Goal: Information Seeking & Learning: Learn about a topic

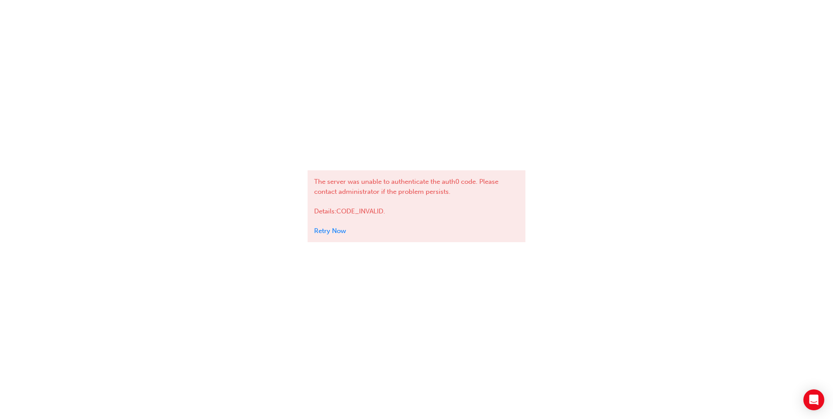
click at [327, 228] on link "Retry Now" at bounding box center [330, 231] width 32 height 8
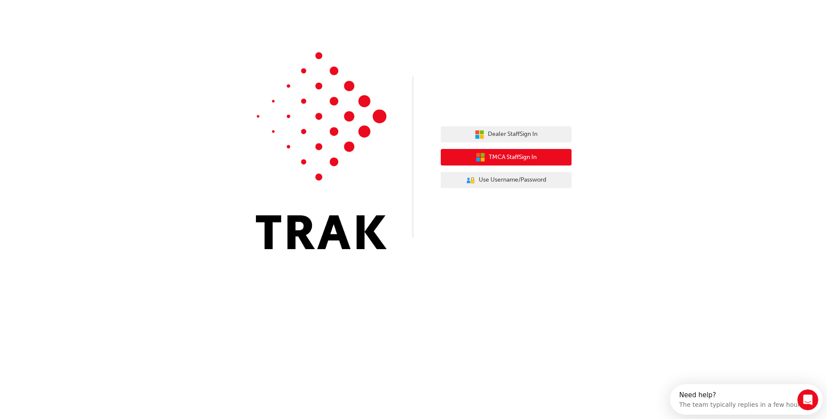
click at [516, 157] on span "TMCA Staff Sign In" at bounding box center [512, 158] width 48 height 10
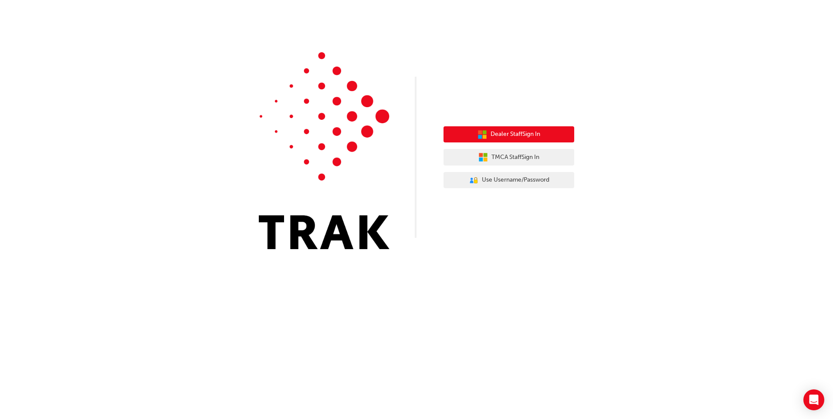
click at [553, 142] on button "Dealer Staff Sign In" at bounding box center [509, 134] width 131 height 17
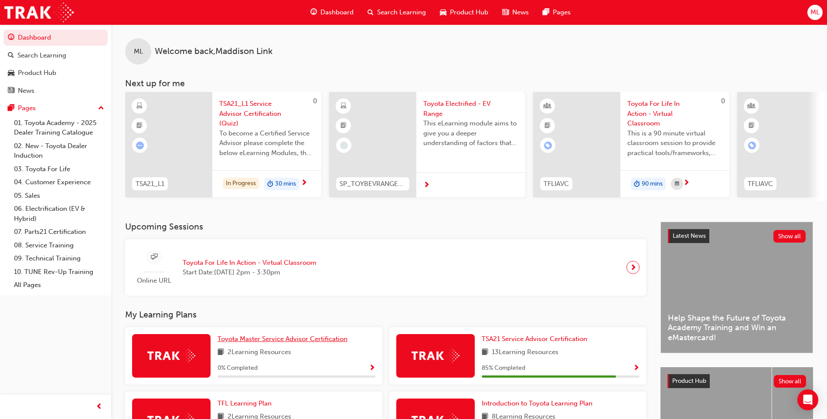
click at [338, 341] on span "Toyota Master Service Advisor Certification" at bounding box center [282, 339] width 130 height 8
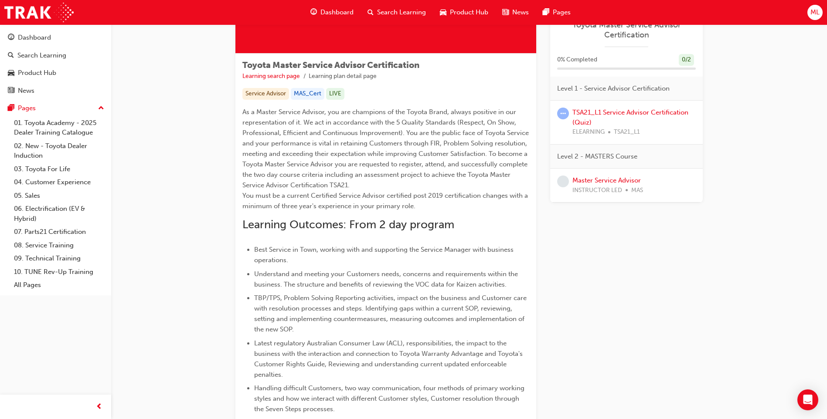
scroll to position [122, 0]
click at [659, 112] on link "TSA21_L1 Service Advisor Certification (Quiz)" at bounding box center [630, 118] width 116 height 18
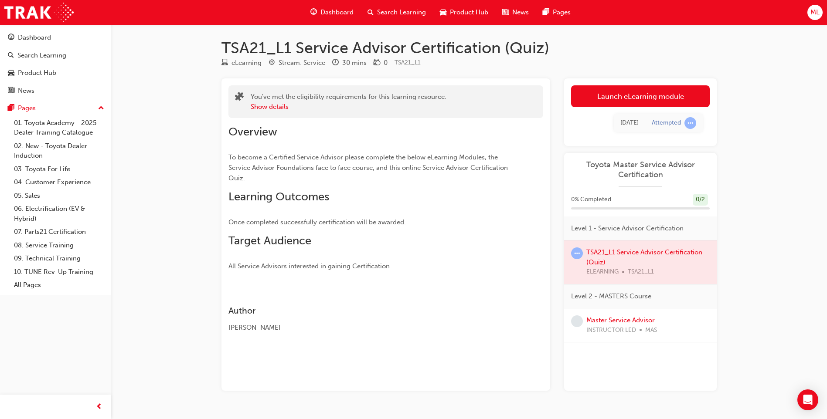
click at [616, 95] on link "Launch eLearning module" at bounding box center [640, 96] width 139 height 22
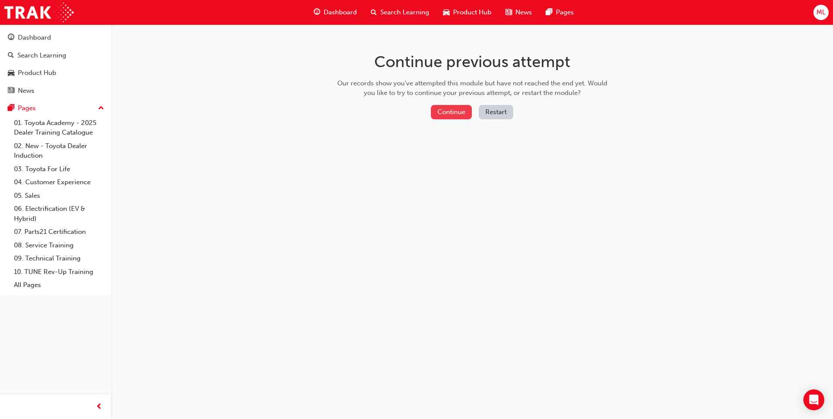
click at [456, 111] on button "Continue" at bounding box center [451, 112] width 41 height 14
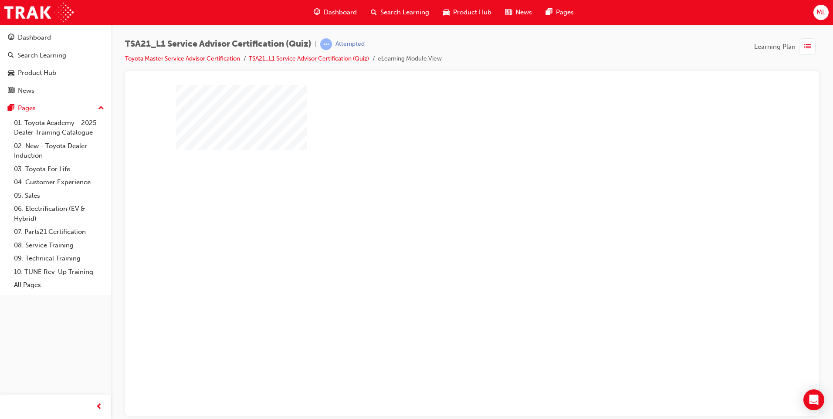
click at [447, 216] on div "play" at bounding box center [447, 216] width 0 height 0
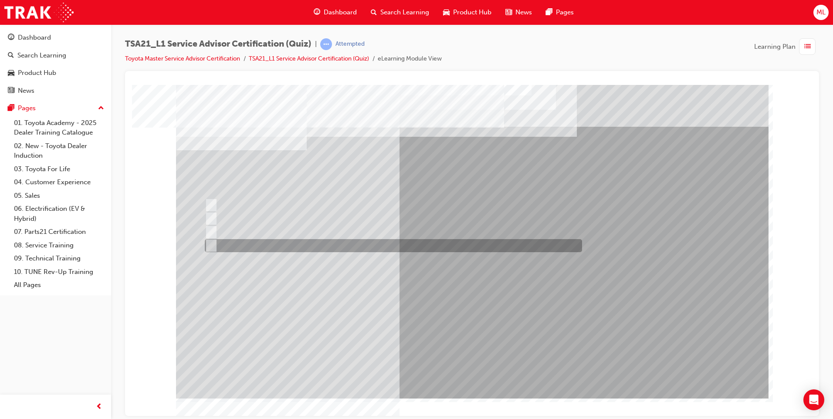
click at [393, 248] on div at bounding box center [391, 245] width 377 height 13
radio input "true"
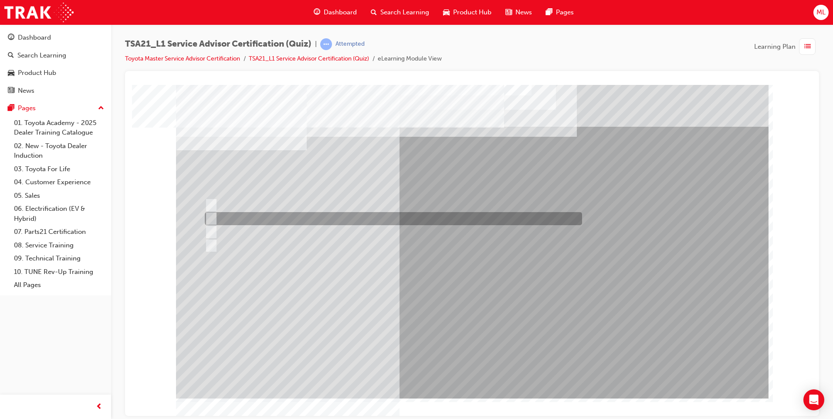
click at [336, 223] on div at bounding box center [391, 218] width 377 height 13
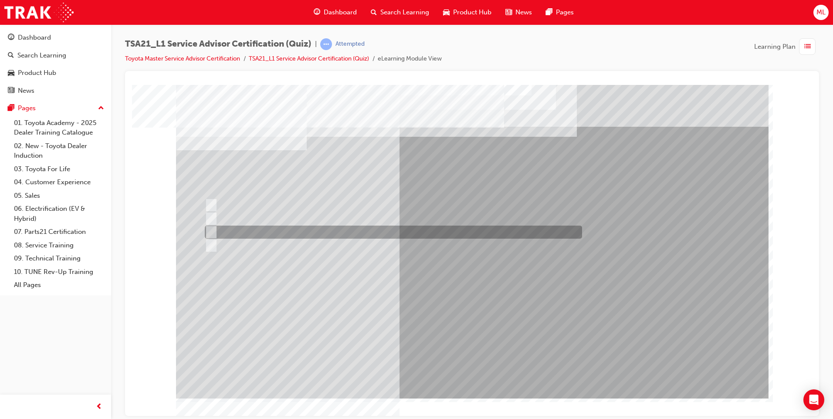
click at [416, 234] on div at bounding box center [391, 232] width 377 height 13
radio input "false"
radio input "true"
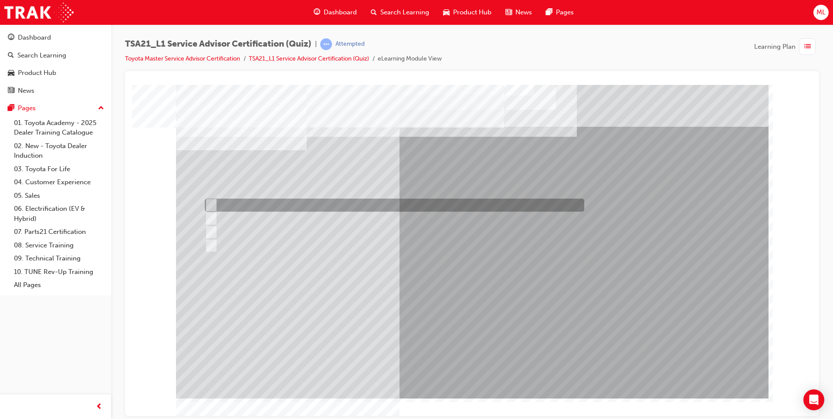
click at [322, 204] on div at bounding box center [393, 205] width 380 height 13
radio input "true"
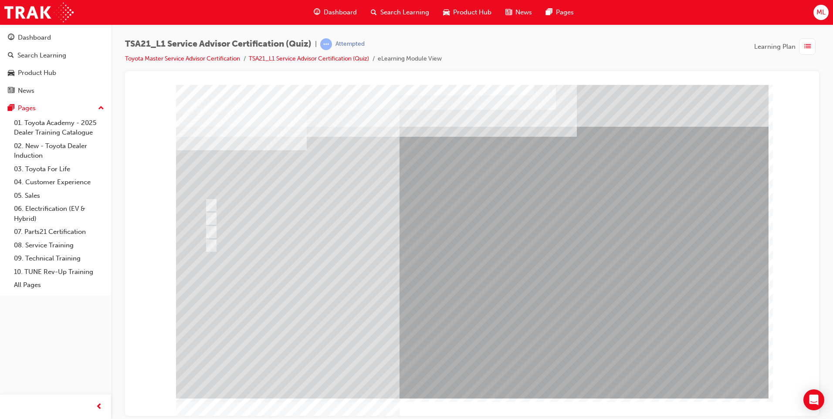
drag, startPoint x: 215, startPoint y: 199, endPoint x: 216, endPoint y: 219, distance: 19.6
click at [215, 202] on div at bounding box center [393, 205] width 380 height 13
drag, startPoint x: 221, startPoint y: 229, endPoint x: 332, endPoint y: 244, distance: 112.5
click at [224, 232] on div at bounding box center [393, 232] width 380 height 13
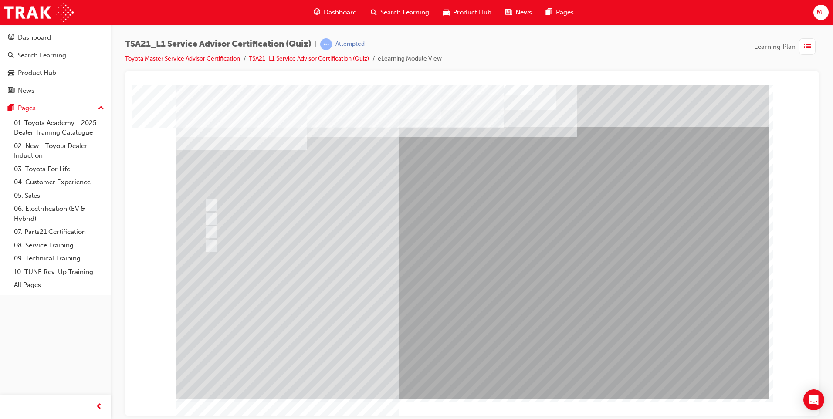
click at [332, 244] on div at bounding box center [393, 245] width 380 height 13
drag, startPoint x: 353, startPoint y: 240, endPoint x: 381, endPoint y: 228, distance: 30.3
click at [361, 235] on div at bounding box center [472, 242] width 593 height 314
click at [383, 227] on div at bounding box center [393, 232] width 380 height 13
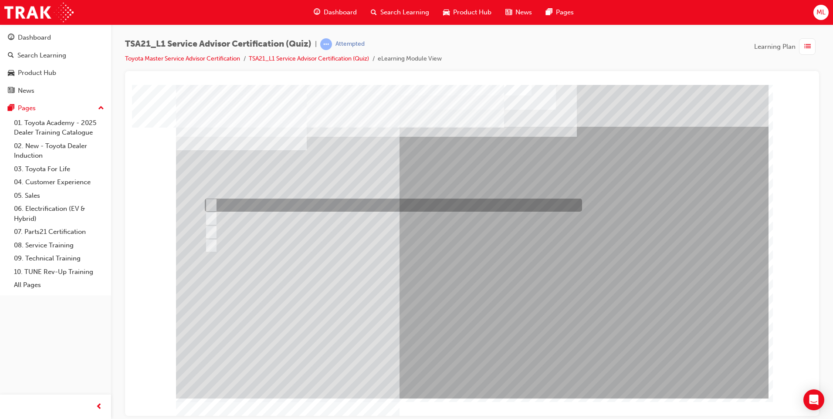
click at [354, 204] on div at bounding box center [391, 205] width 377 height 13
radio input "true"
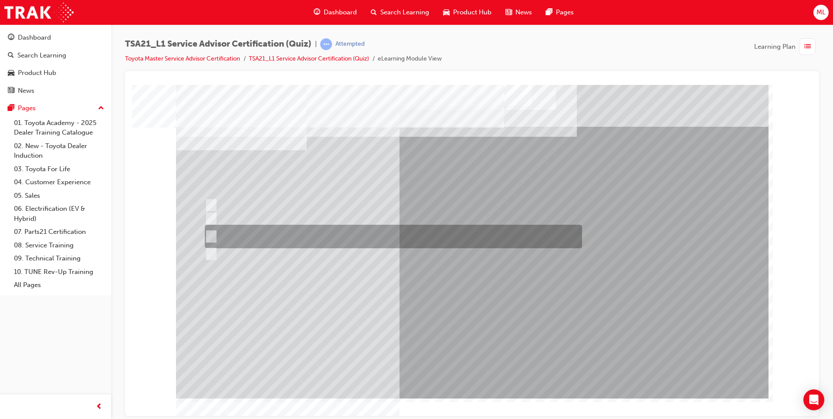
click at [527, 226] on div at bounding box center [391, 237] width 377 height 24
radio input "true"
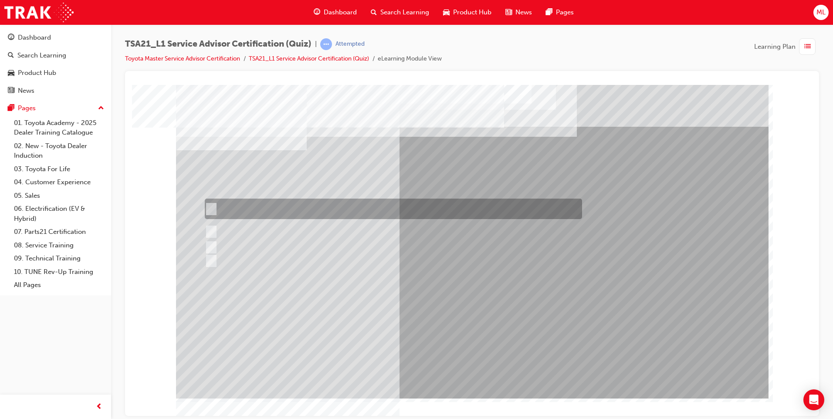
click at [247, 216] on div at bounding box center [391, 209] width 377 height 20
radio input "true"
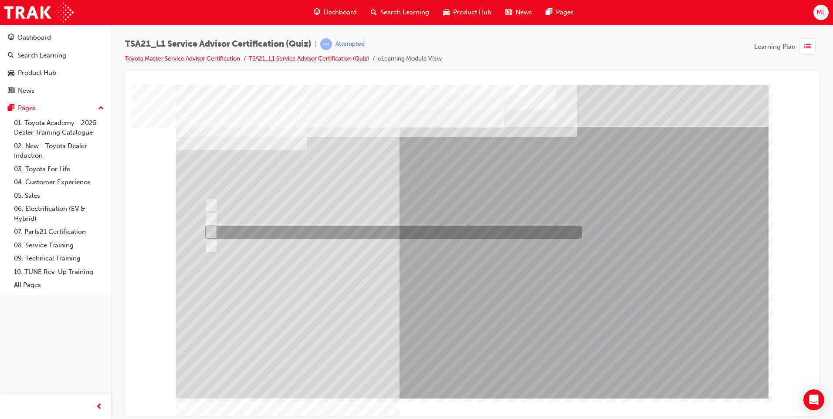
click at [290, 230] on div at bounding box center [391, 232] width 377 height 13
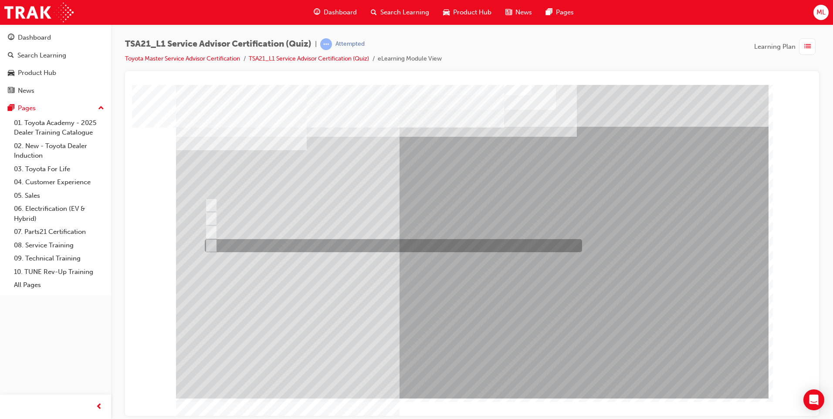
click at [311, 244] on div at bounding box center [391, 245] width 377 height 13
radio input "false"
radio input "true"
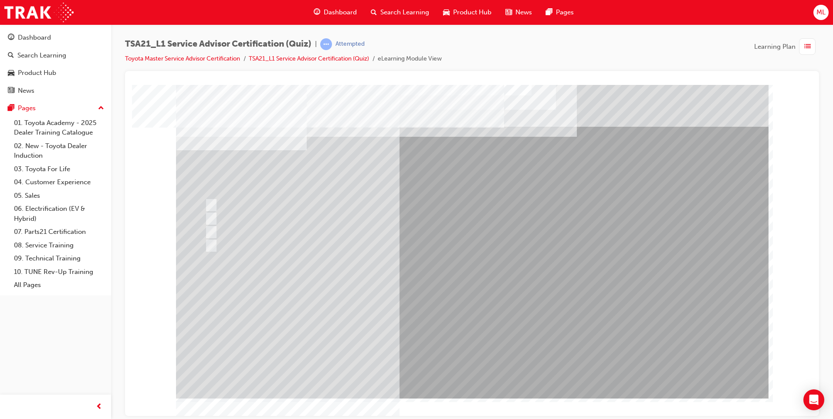
drag, startPoint x: 186, startPoint y: 258, endPoint x: 144, endPoint y: 210, distance: 63.9
drag, startPoint x: 144, startPoint y: 210, endPoint x: 405, endPoint y: 213, distance: 261.0
click at [405, 213] on div at bounding box center [391, 218] width 377 height 13
radio input "true"
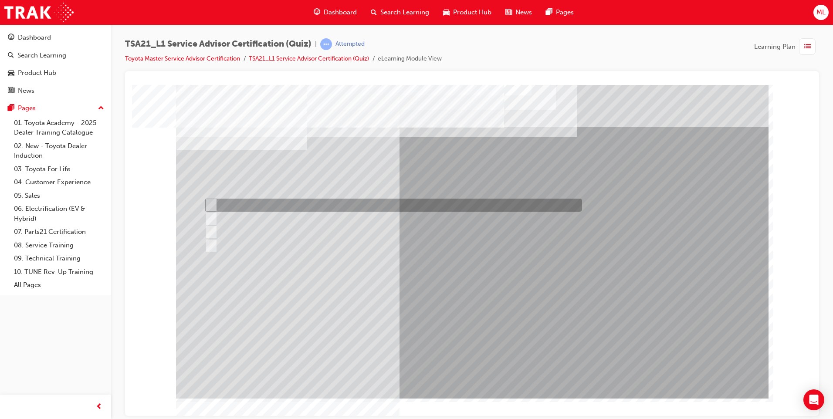
click at [258, 201] on div at bounding box center [391, 205] width 377 height 13
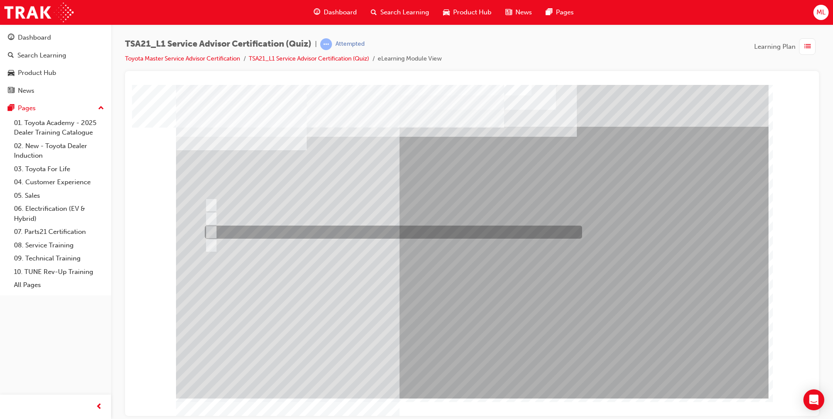
click at [251, 233] on div at bounding box center [391, 232] width 377 height 13
radio input "false"
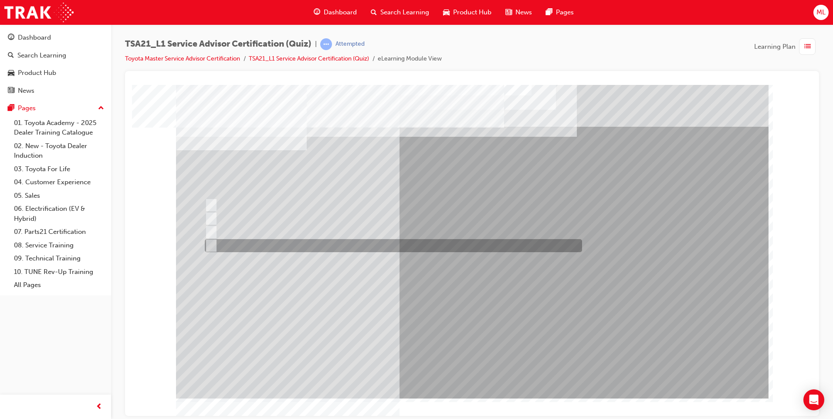
click at [248, 248] on div at bounding box center [391, 245] width 377 height 13
radio input "false"
radio input "true"
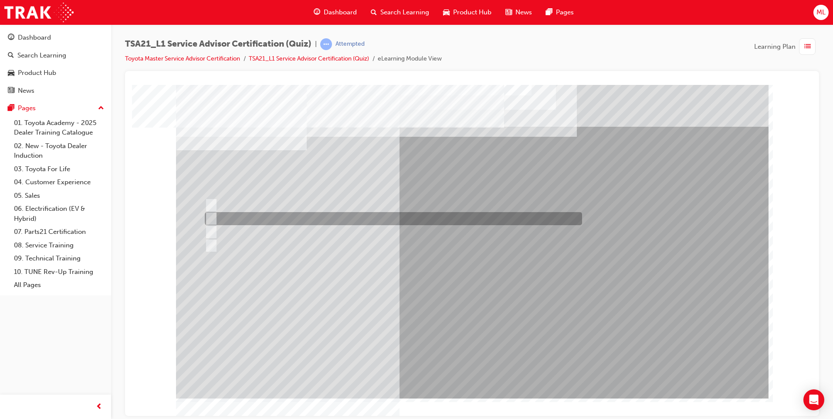
click at [269, 217] on div at bounding box center [391, 218] width 377 height 13
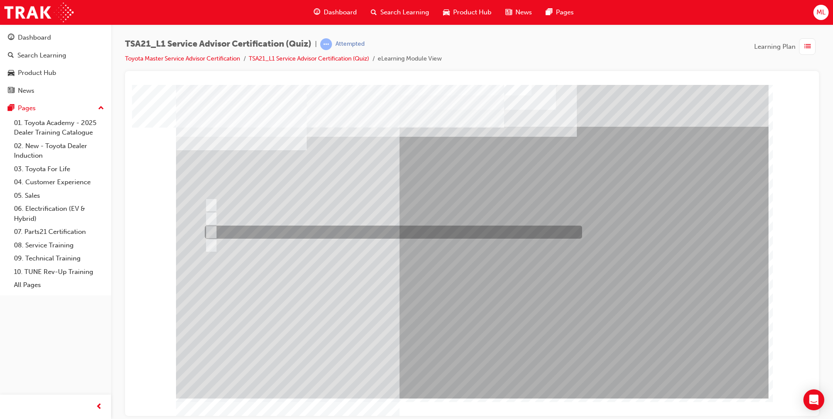
click at [281, 233] on div at bounding box center [391, 232] width 377 height 13
radio input "false"
radio input "true"
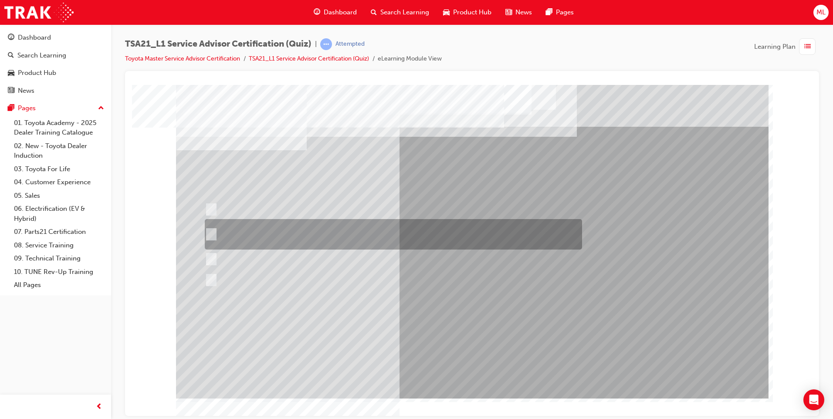
click at [486, 233] on div at bounding box center [391, 234] width 377 height 31
radio input "true"
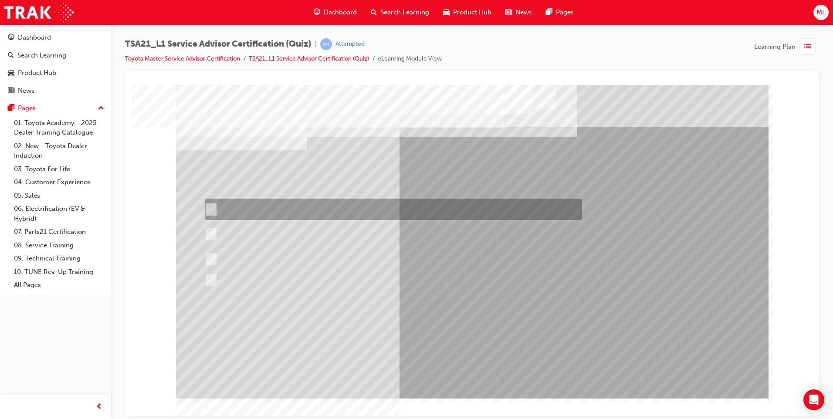
click at [297, 213] on div at bounding box center [391, 209] width 377 height 21
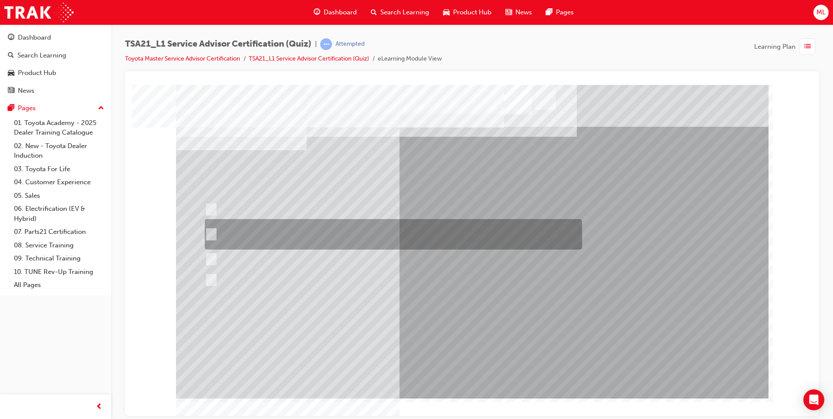
click at [299, 238] on div at bounding box center [391, 234] width 377 height 31
radio input "false"
radio input "true"
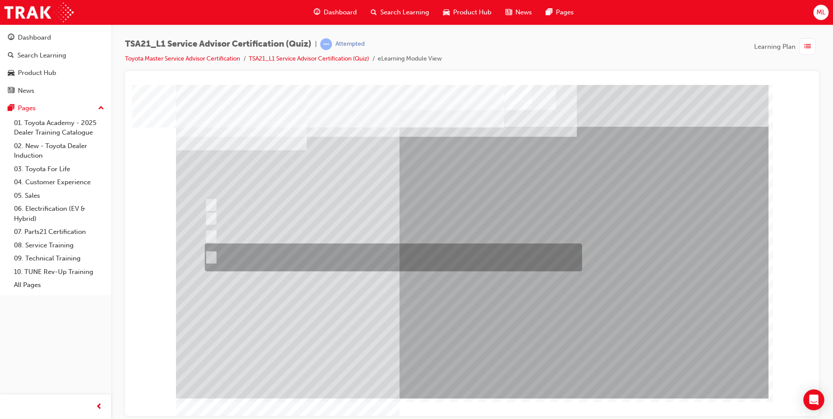
click at [299, 255] on div at bounding box center [391, 258] width 377 height 28
radio input "true"
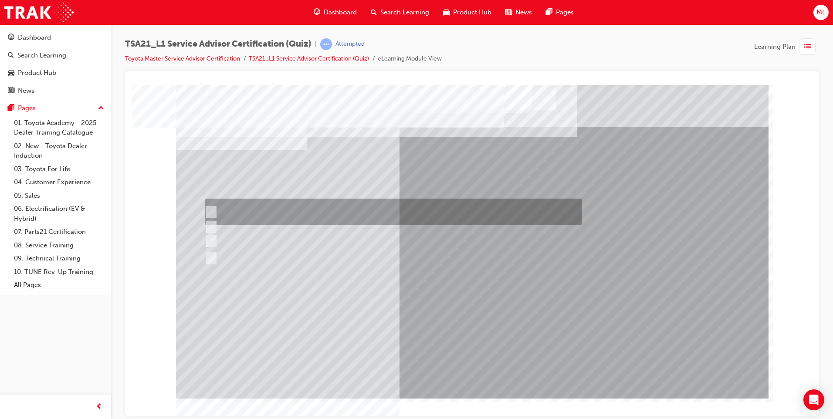
click at [300, 207] on div at bounding box center [391, 212] width 377 height 27
radio input "true"
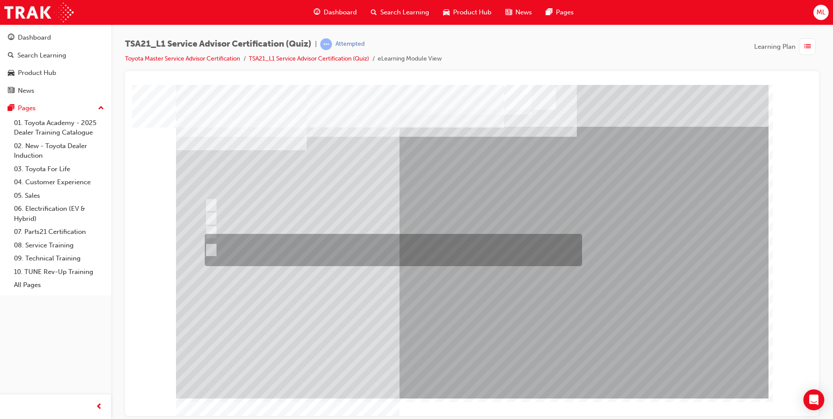
click at [319, 246] on div at bounding box center [391, 250] width 377 height 32
radio input "true"
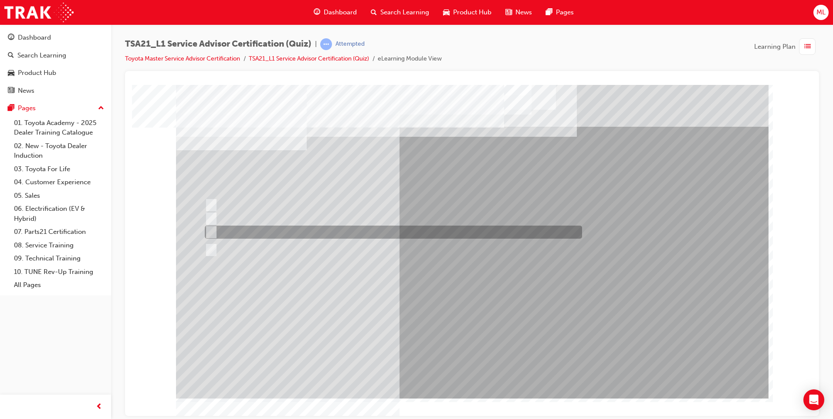
click at [430, 229] on div at bounding box center [391, 232] width 377 height 13
radio input "true"
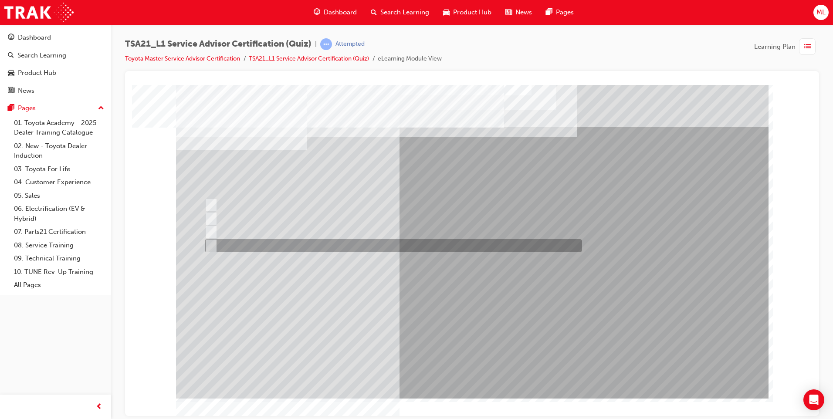
click at [362, 240] on div at bounding box center [391, 245] width 377 height 13
radio input "true"
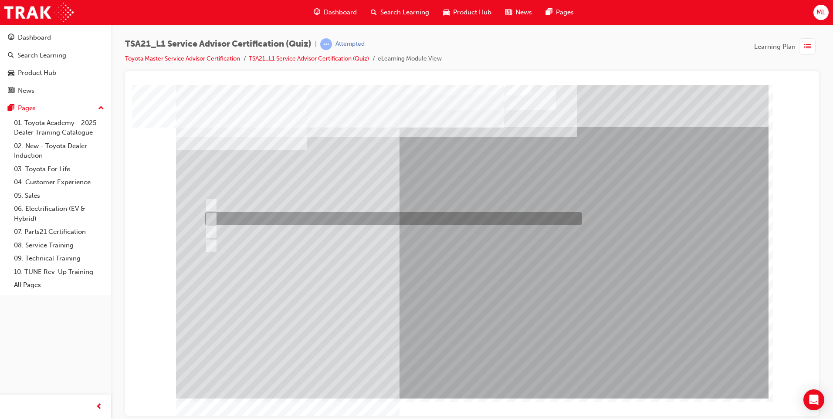
click at [385, 213] on div at bounding box center [391, 218] width 377 height 13
radio input "true"
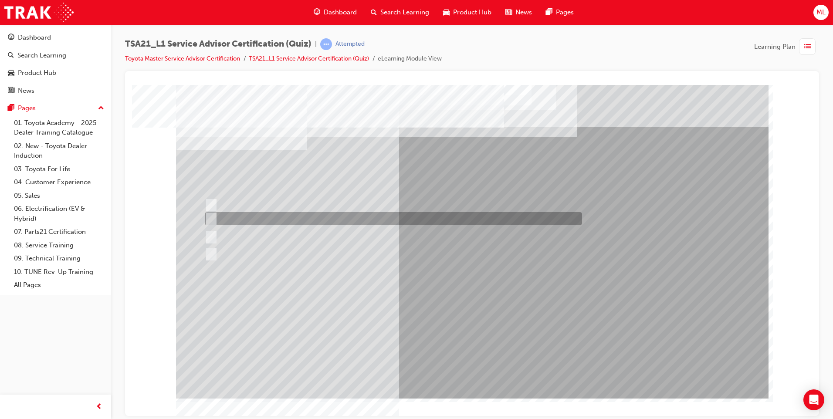
click at [527, 217] on div at bounding box center [391, 218] width 377 height 13
radio input "true"
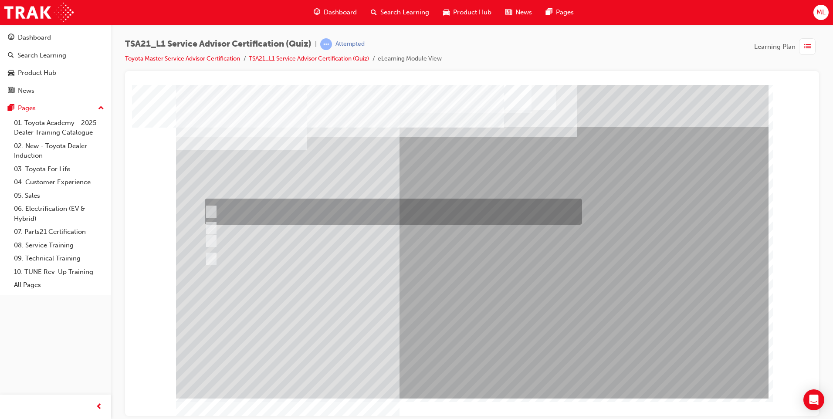
click at [509, 205] on div at bounding box center [391, 212] width 377 height 26
radio input "true"
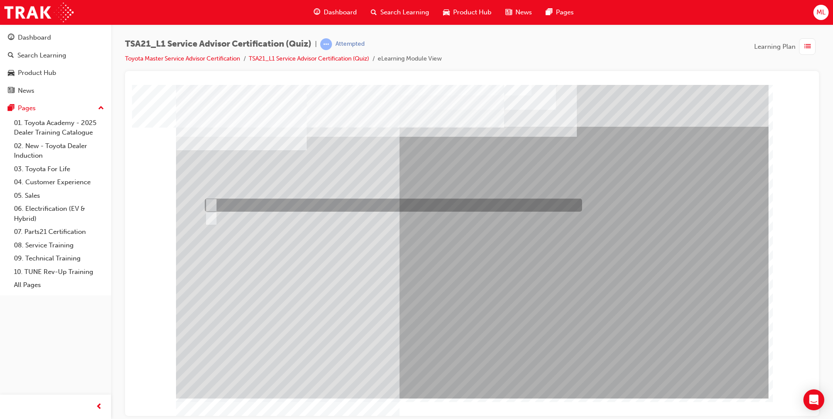
click at [424, 202] on div at bounding box center [391, 205] width 377 height 13
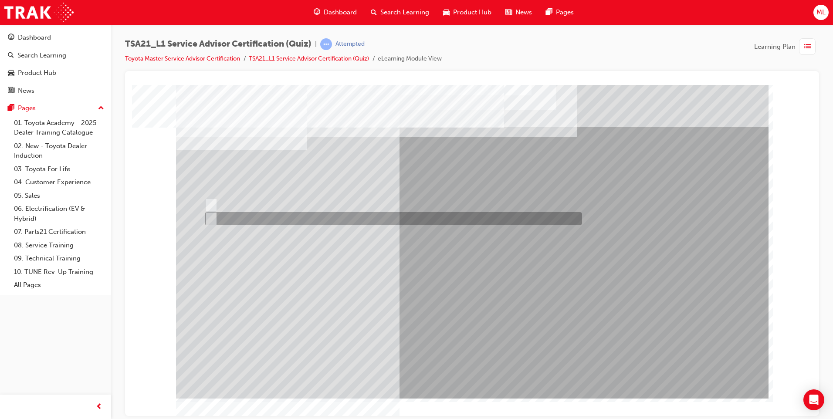
click at [243, 220] on div at bounding box center [391, 218] width 377 height 13
radio input "false"
radio input "true"
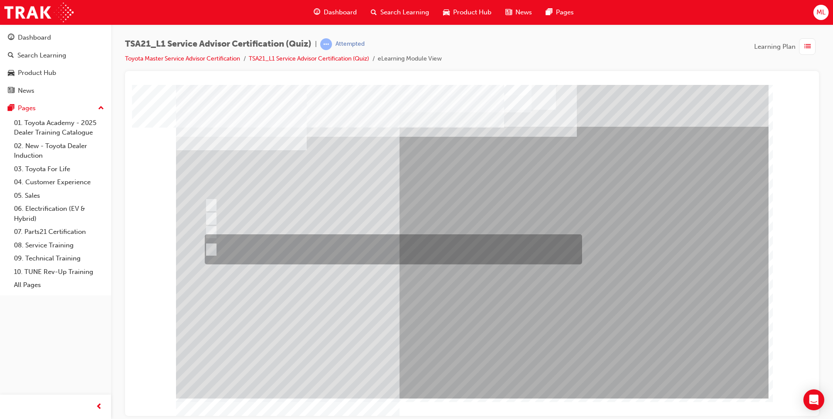
click at [238, 258] on div at bounding box center [391, 249] width 377 height 30
radio input "true"
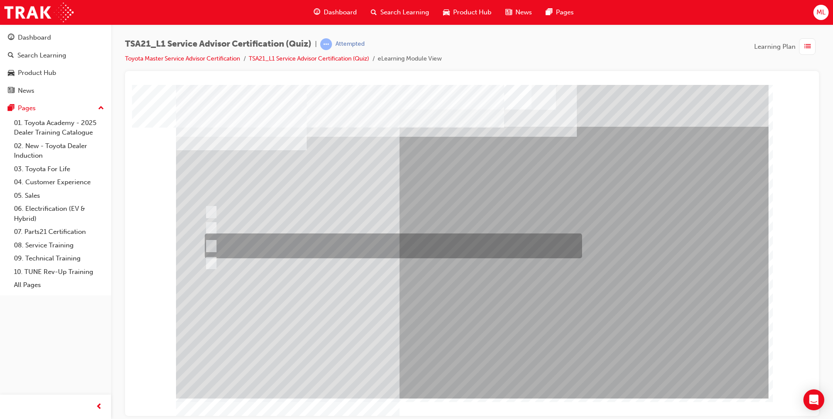
click at [339, 248] on div at bounding box center [391, 246] width 377 height 25
radio input "true"
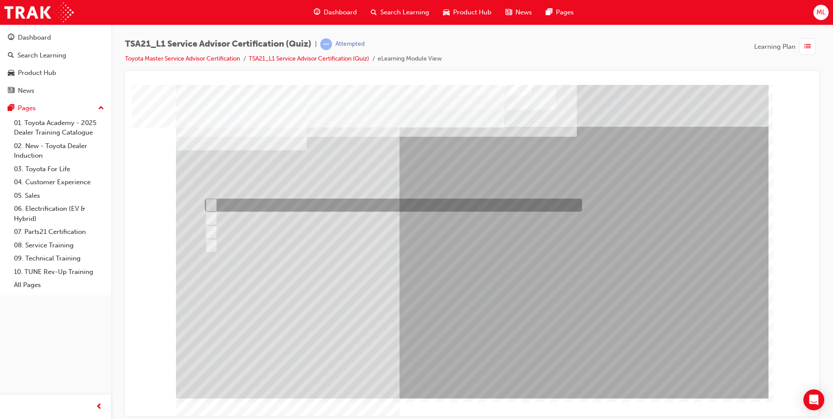
click at [385, 205] on div at bounding box center [391, 205] width 377 height 13
radio input "true"
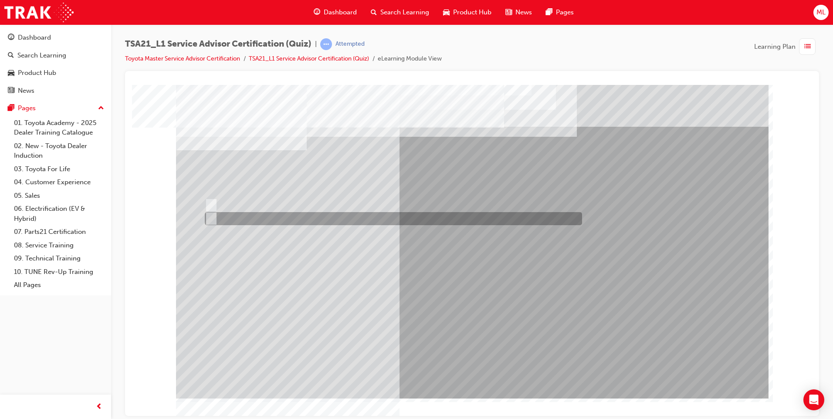
click at [248, 222] on div at bounding box center [391, 218] width 377 height 13
radio input "true"
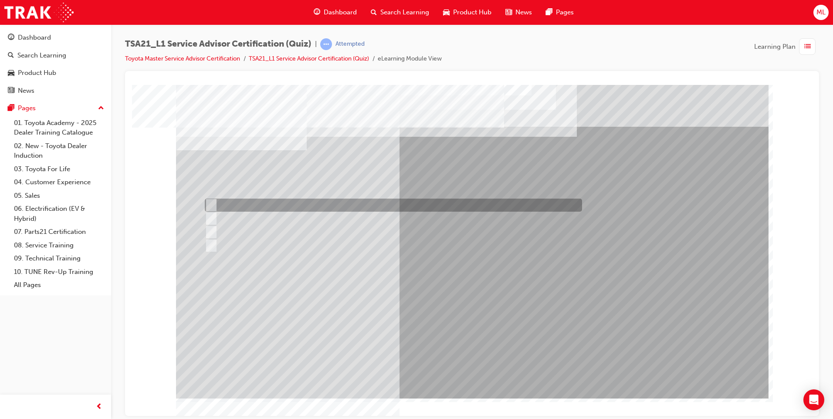
click at [244, 209] on div at bounding box center [391, 205] width 377 height 13
radio input "true"
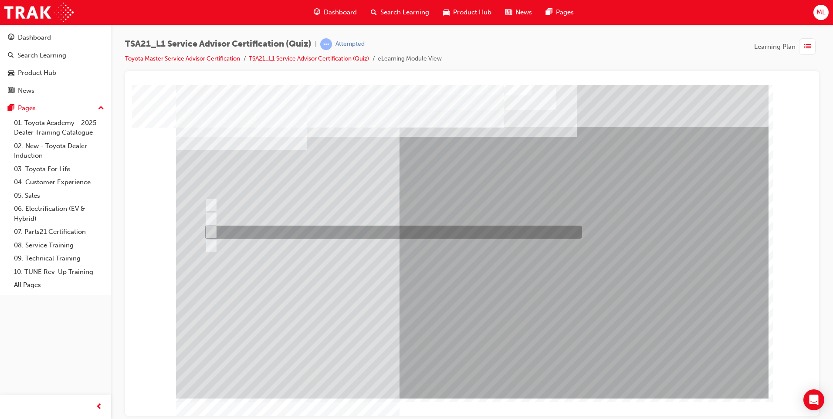
click at [280, 233] on div at bounding box center [391, 232] width 377 height 13
radio input "true"
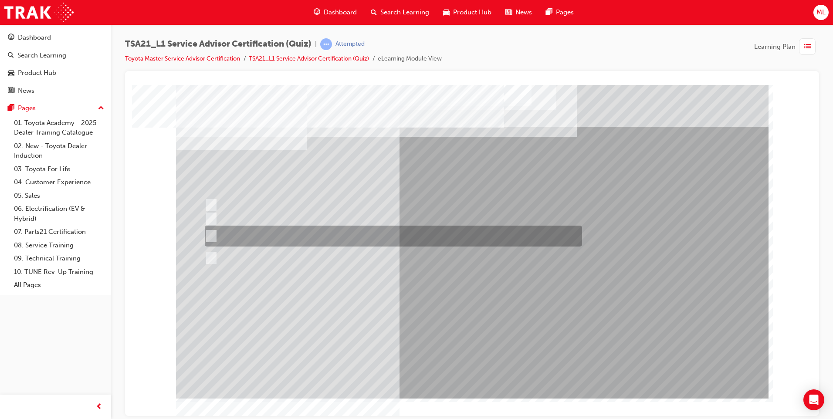
click at [271, 232] on div at bounding box center [391, 236] width 377 height 21
radio input "true"
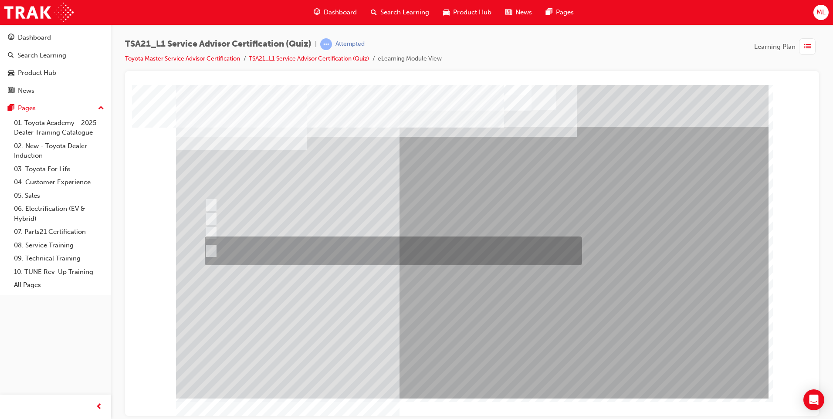
click at [267, 259] on div at bounding box center [391, 251] width 377 height 29
radio input "true"
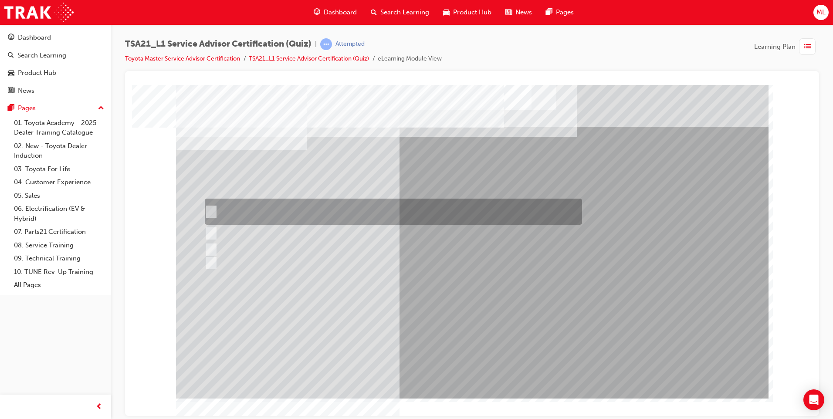
click at [546, 202] on div at bounding box center [391, 212] width 377 height 26
radio input "true"
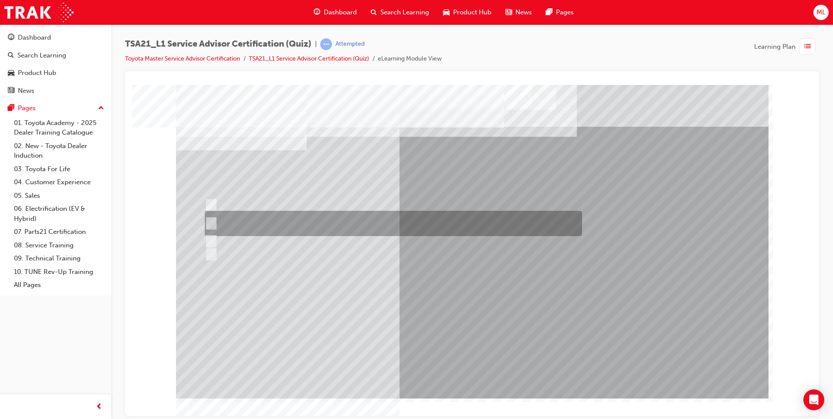
click at [333, 222] on div at bounding box center [391, 223] width 377 height 25
radio input "true"
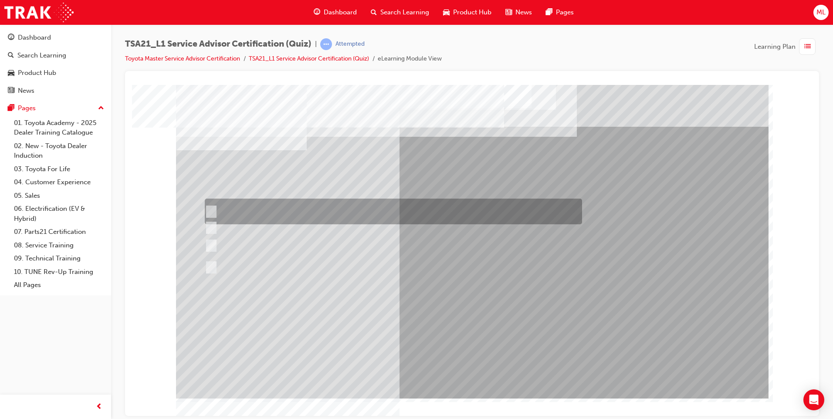
click at [416, 205] on div at bounding box center [391, 212] width 377 height 26
radio input "true"
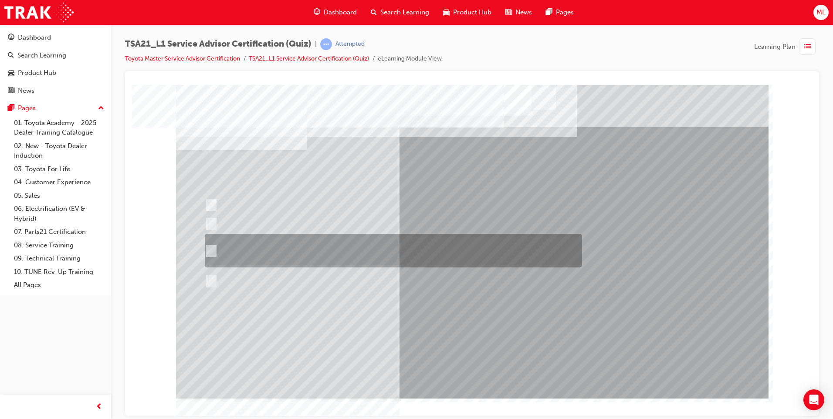
click at [498, 252] on div at bounding box center [391, 251] width 377 height 34
radio input "true"
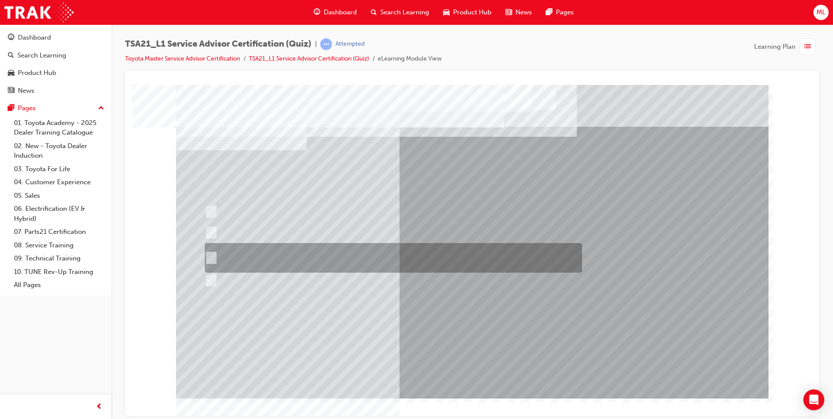
click at [365, 262] on div at bounding box center [391, 258] width 377 height 30
radio input "true"
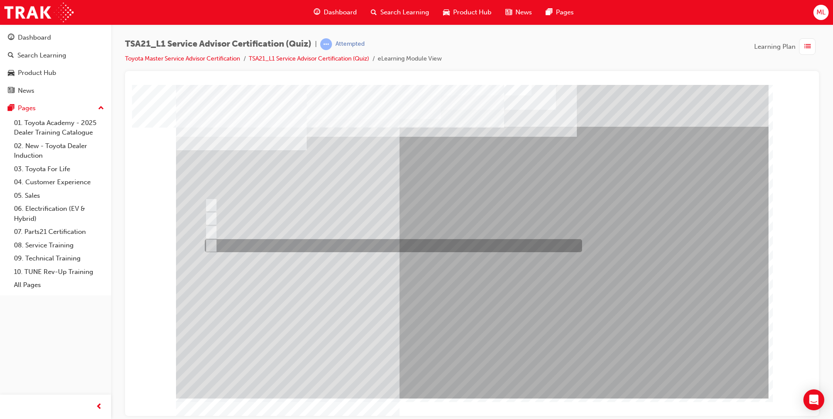
click at [230, 243] on div at bounding box center [391, 245] width 377 height 13
radio input "true"
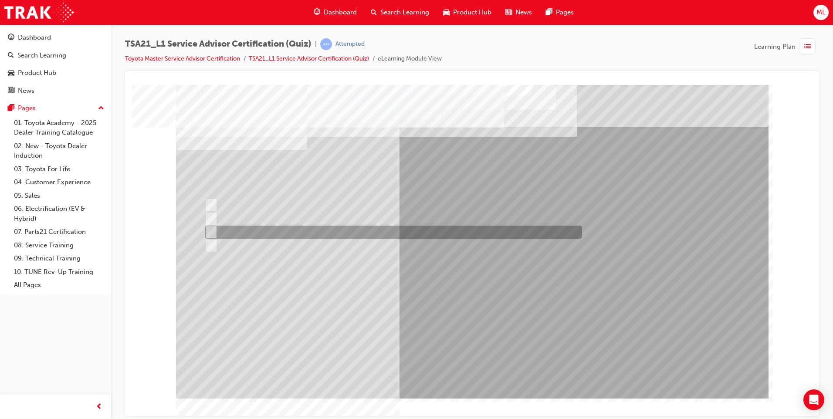
click at [226, 227] on div at bounding box center [391, 232] width 377 height 13
radio input "true"
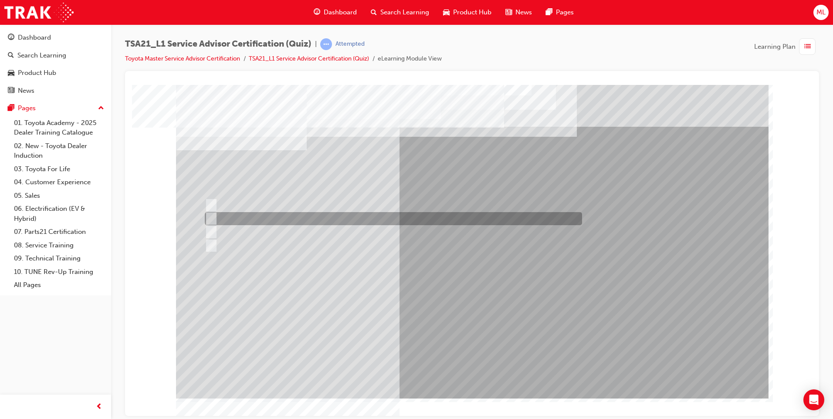
click at [213, 218] on input "To be familiar with different types of maintenance." at bounding box center [210, 219] width 10 height 10
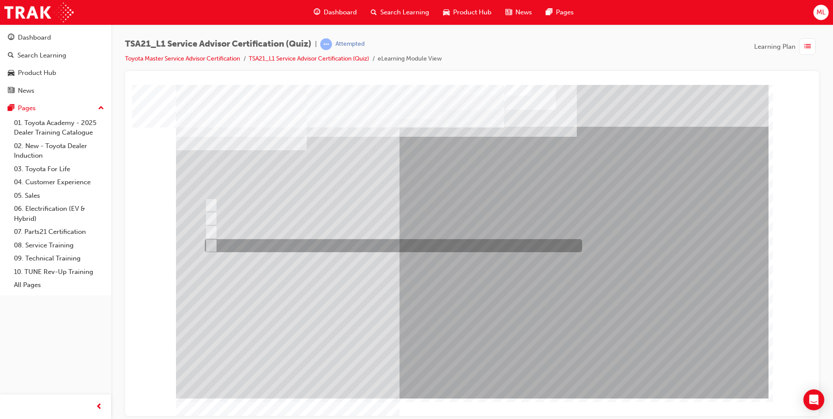
click at [215, 247] on div at bounding box center [391, 245] width 377 height 13
radio input "false"
radio input "true"
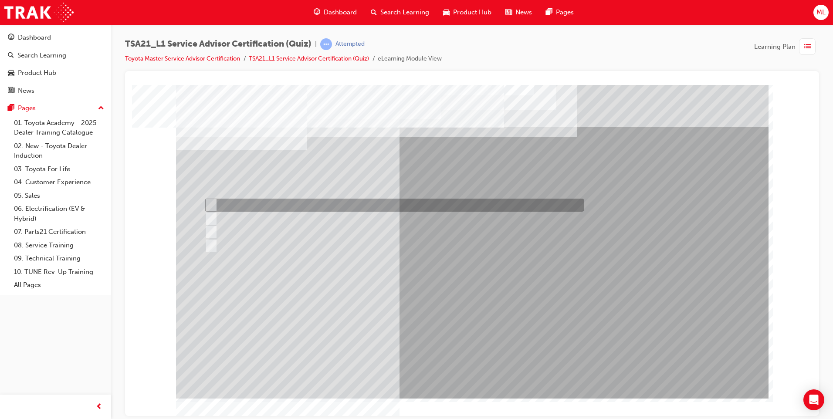
click at [428, 200] on div at bounding box center [393, 205] width 380 height 13
radio input "true"
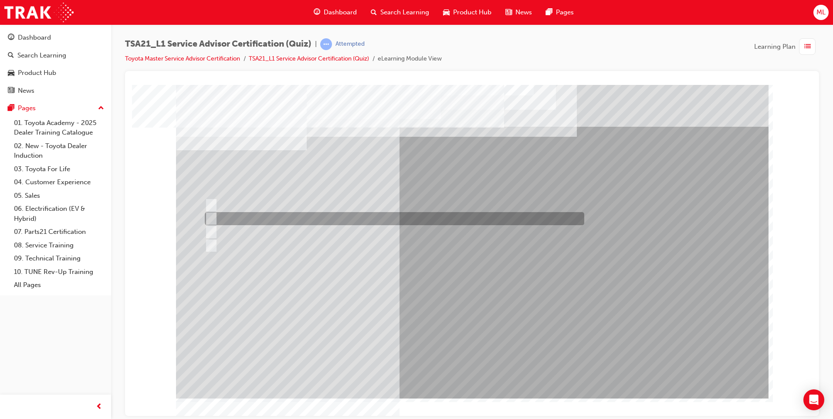
drag, startPoint x: 211, startPoint y: 220, endPoint x: 214, endPoint y: 232, distance: 11.6
click at [212, 222] on input "Request the Guest’s credit card number and expiry date." at bounding box center [210, 219] width 10 height 10
radio input "true"
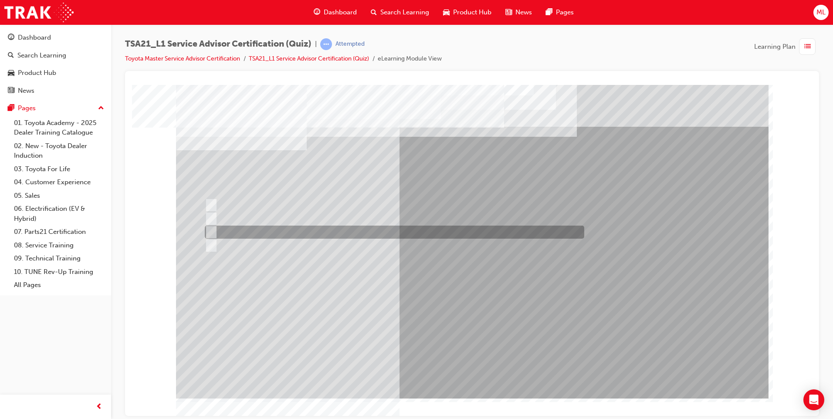
click at [213, 232] on input "Record the agreed appointment and delivery date/times." at bounding box center [210, 232] width 10 height 10
radio input "true"
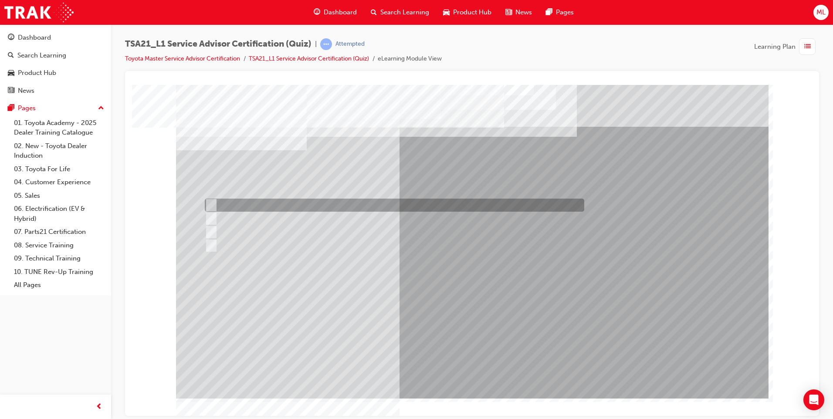
click at [209, 205] on input "Check the Guest’s phone number on the Maintenance Reminder card." at bounding box center [210, 205] width 10 height 10
radio input "true"
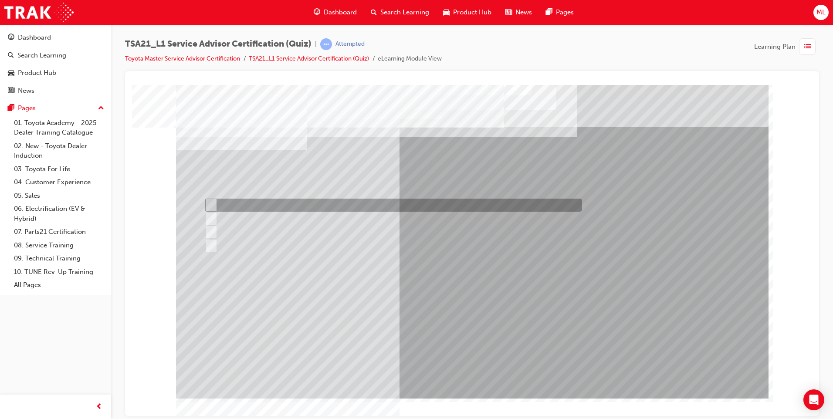
click at [299, 203] on div at bounding box center [391, 205] width 377 height 13
radio input "true"
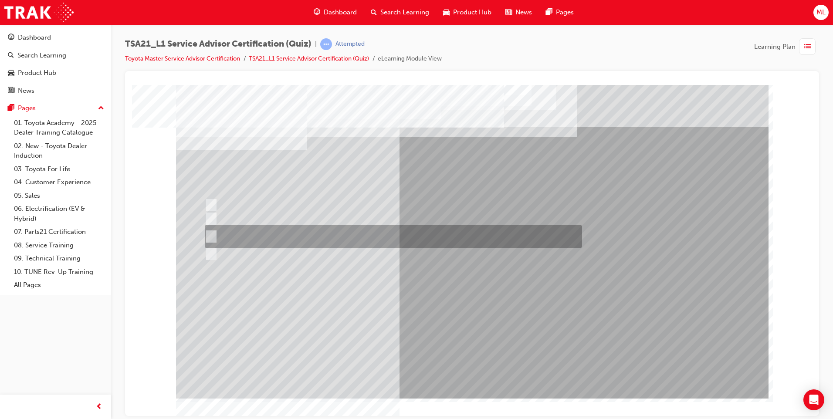
click at [343, 237] on div at bounding box center [391, 237] width 377 height 24
radio input "true"
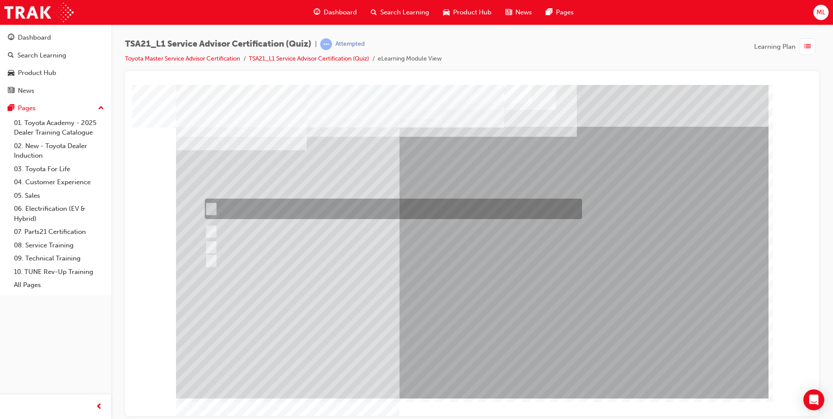
click at [319, 208] on div at bounding box center [391, 209] width 377 height 20
radio input "true"
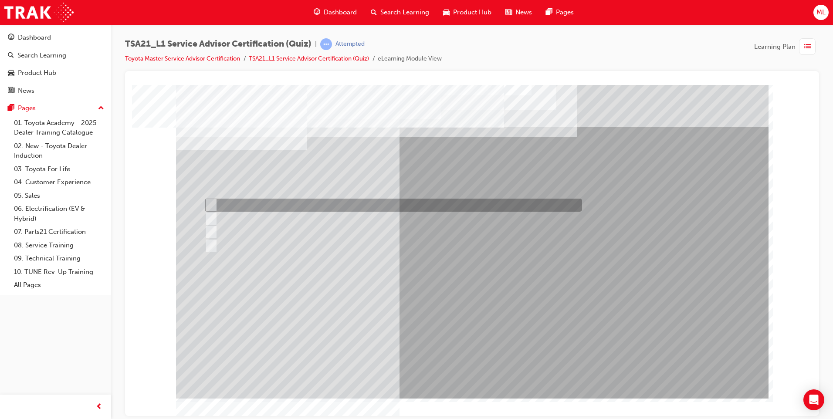
click at [232, 204] on div at bounding box center [391, 205] width 377 height 13
radio input "true"
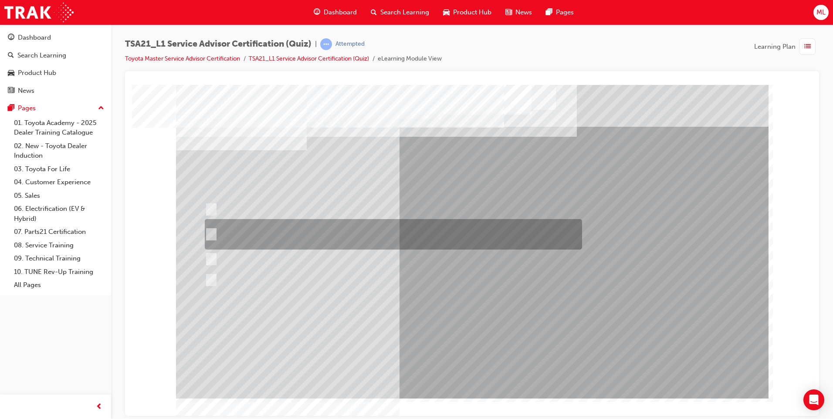
click at [280, 239] on div at bounding box center [391, 234] width 377 height 31
radio input "true"
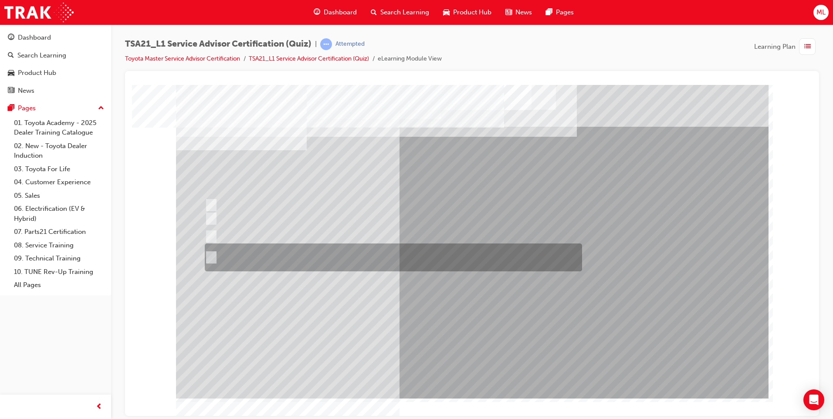
click at [454, 250] on div at bounding box center [391, 258] width 377 height 28
radio input "true"
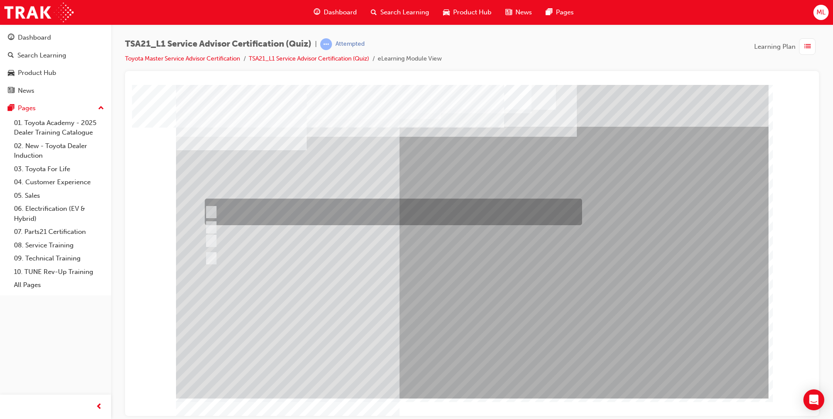
click at [358, 203] on div at bounding box center [391, 212] width 377 height 27
radio input "true"
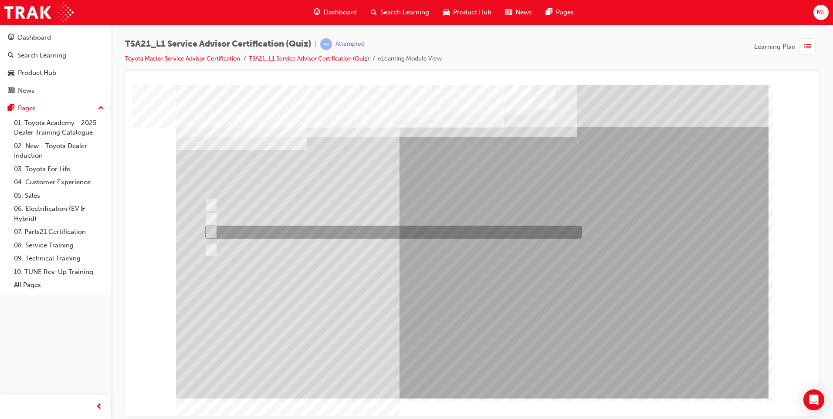
drag, startPoint x: 339, startPoint y: 229, endPoint x: 339, endPoint y: 235, distance: 6.1
click at [339, 233] on div at bounding box center [391, 232] width 377 height 13
radio input "true"
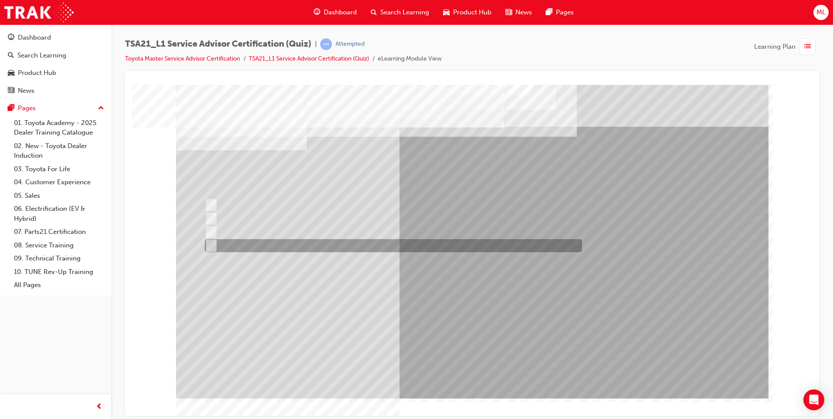
click at [299, 247] on div at bounding box center [391, 245] width 377 height 13
radio input "true"
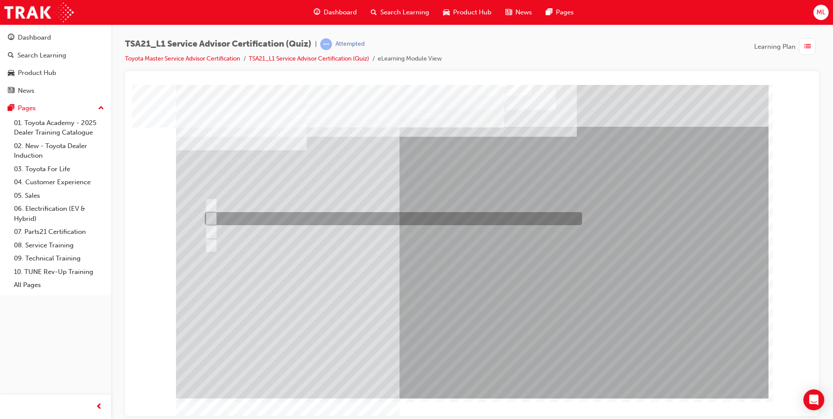
click at [509, 223] on div at bounding box center [391, 218] width 377 height 13
radio input "true"
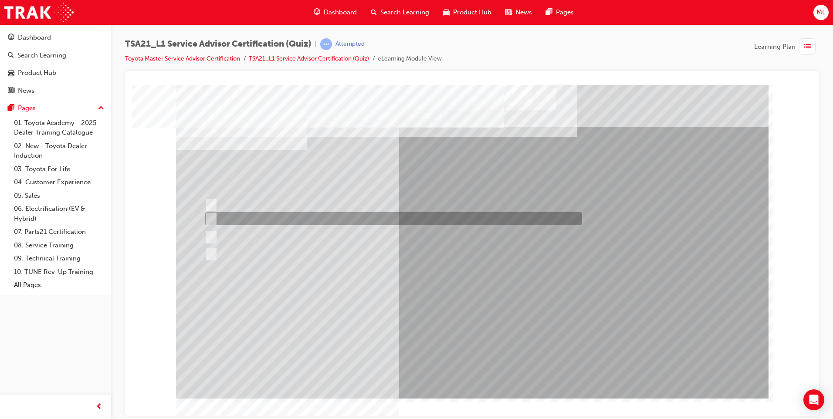
click at [521, 220] on div at bounding box center [391, 218] width 377 height 13
radio input "true"
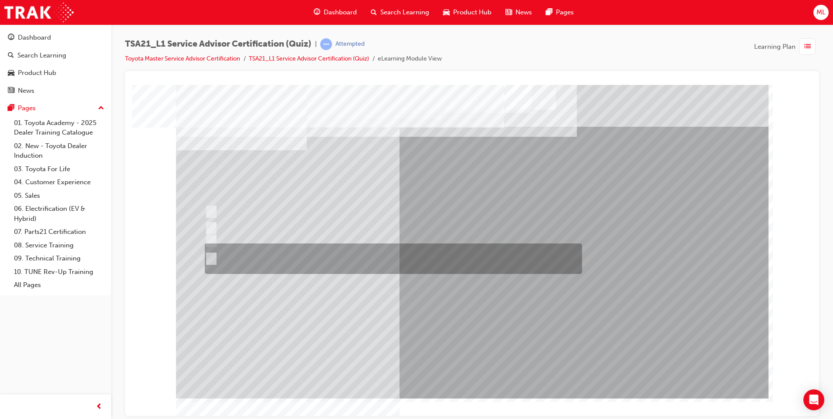
click at [301, 261] on div at bounding box center [391, 259] width 377 height 31
radio input "true"
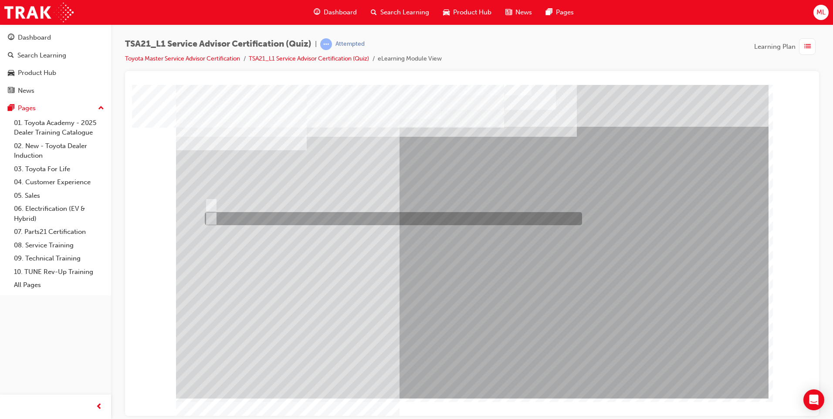
click at [275, 218] on div at bounding box center [391, 218] width 377 height 13
radio input "true"
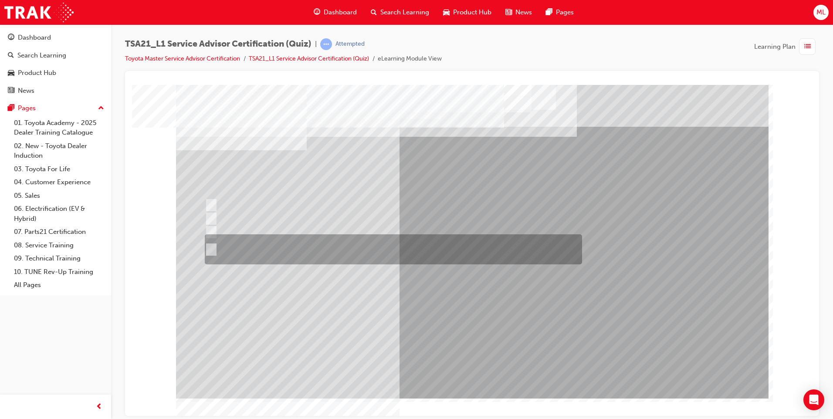
click at [259, 246] on div at bounding box center [391, 249] width 377 height 30
radio input "true"
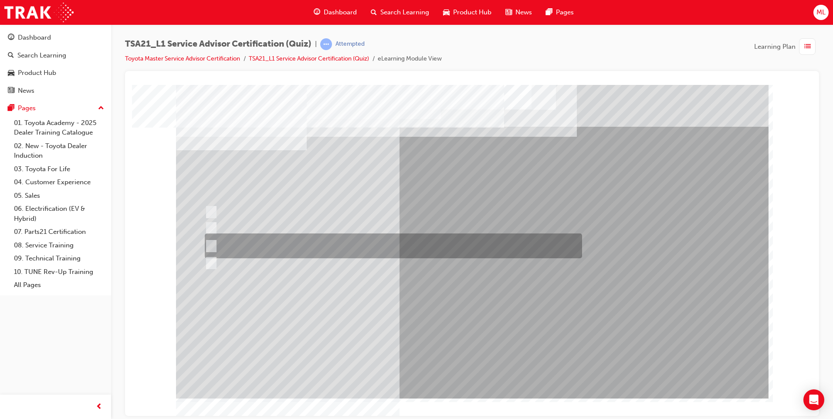
click at [409, 248] on div at bounding box center [391, 246] width 377 height 25
radio input "true"
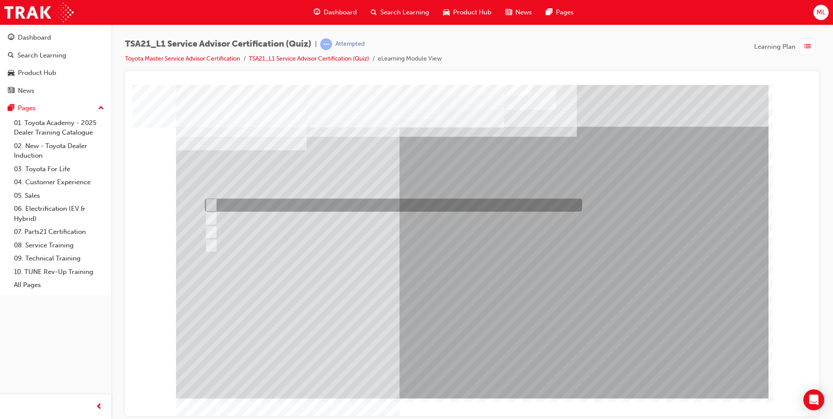
drag, startPoint x: 289, startPoint y: 205, endPoint x: 295, endPoint y: 207, distance: 5.7
click at [291, 205] on div at bounding box center [391, 205] width 377 height 13
radio input "true"
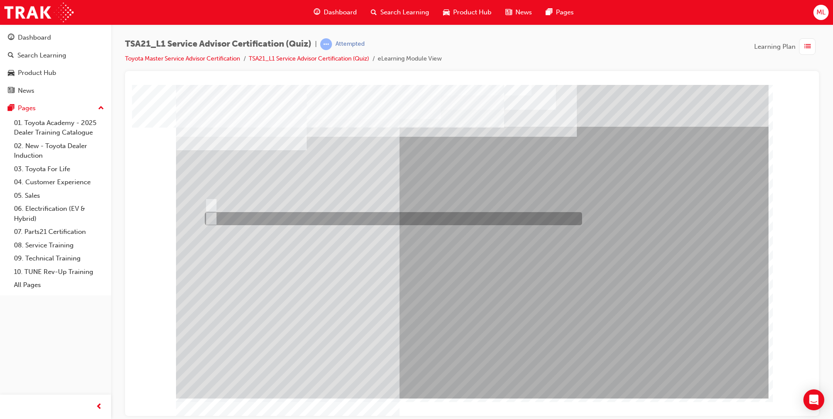
click at [268, 219] on div at bounding box center [391, 218] width 377 height 13
radio input "true"
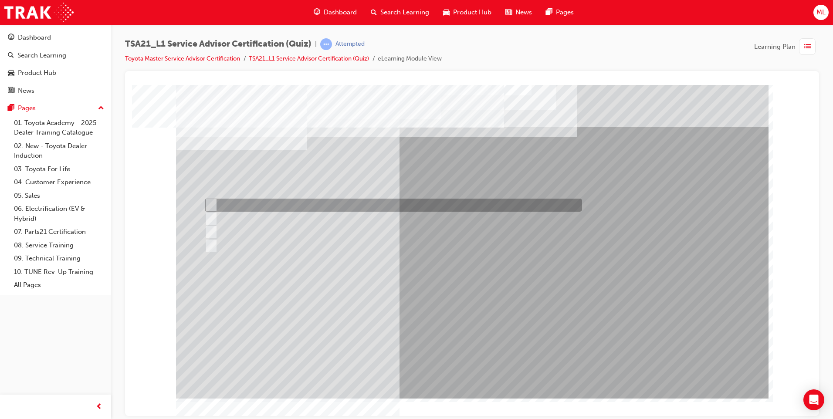
click at [284, 206] on div at bounding box center [391, 205] width 377 height 13
radio input "true"
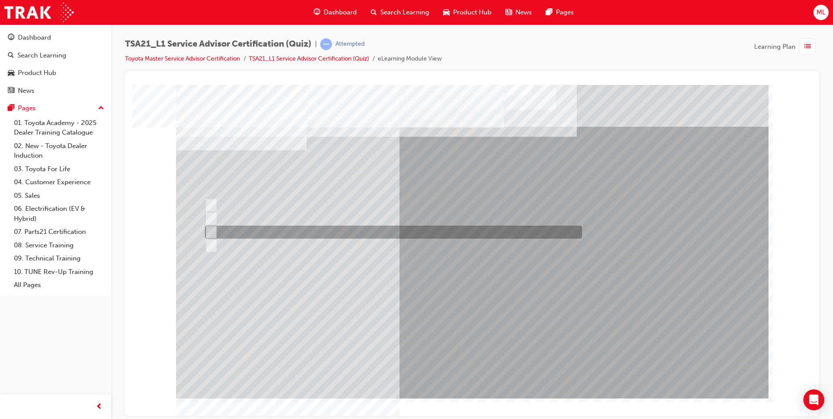
click at [403, 235] on div at bounding box center [391, 232] width 377 height 13
radio input "true"
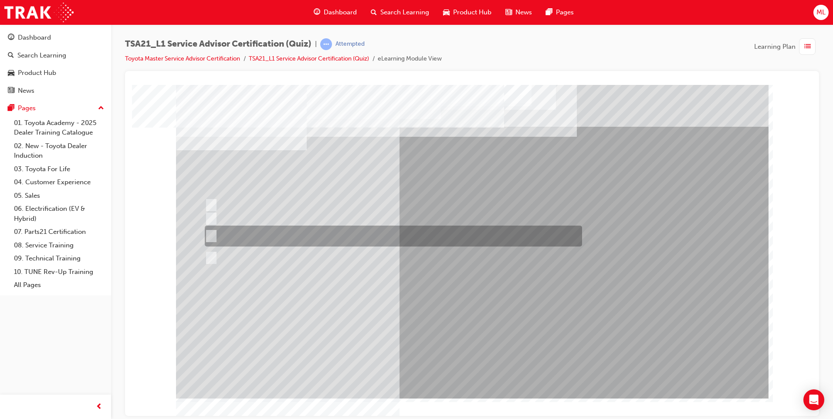
click at [473, 227] on div at bounding box center [391, 236] width 377 height 21
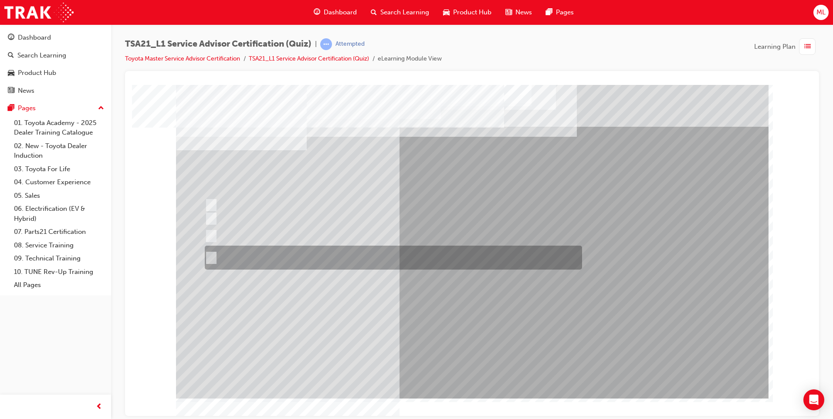
click at [512, 263] on div at bounding box center [391, 258] width 377 height 24
radio input "false"
radio input "true"
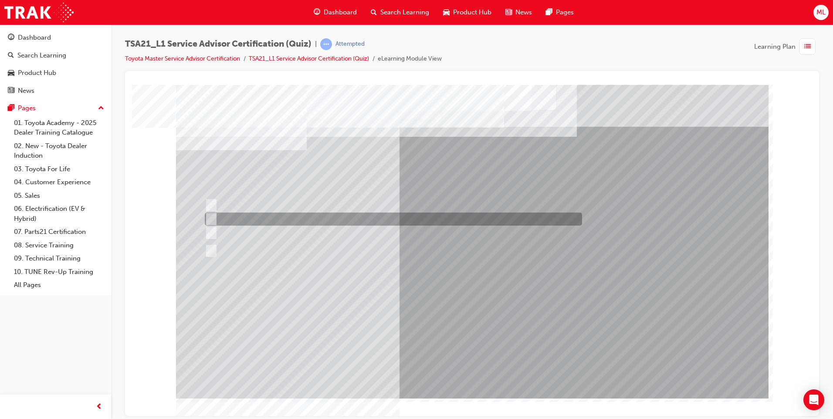
click at [285, 220] on div at bounding box center [391, 219] width 377 height 13
radio input "true"
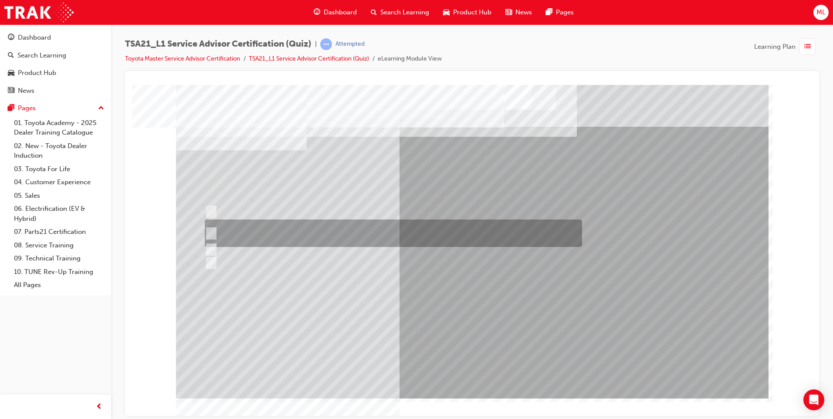
drag, startPoint x: 471, startPoint y: 229, endPoint x: 473, endPoint y: 235, distance: 6.5
click at [471, 235] on div at bounding box center [391, 233] width 377 height 27
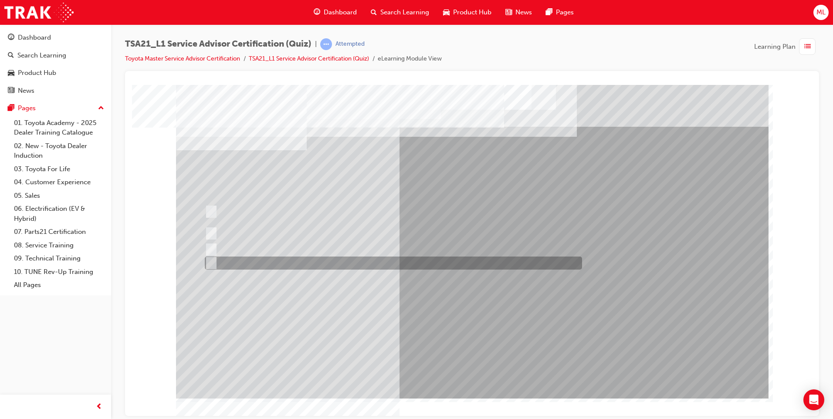
click at [385, 264] on div at bounding box center [391, 263] width 377 height 13
radio input "false"
radio input "true"
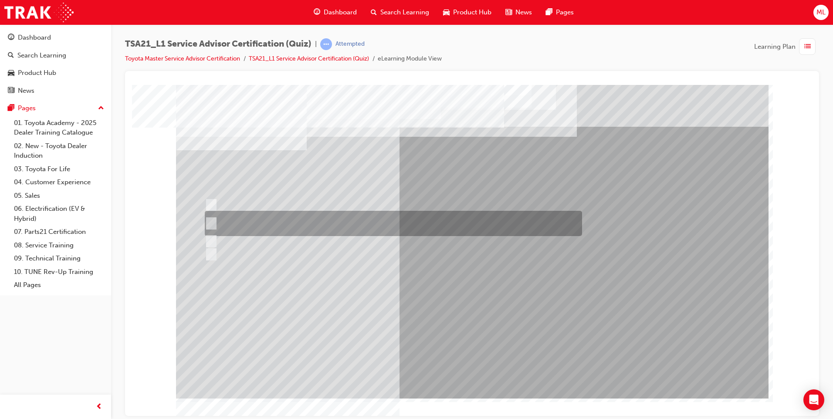
click at [326, 221] on div at bounding box center [391, 223] width 377 height 25
radio input "true"
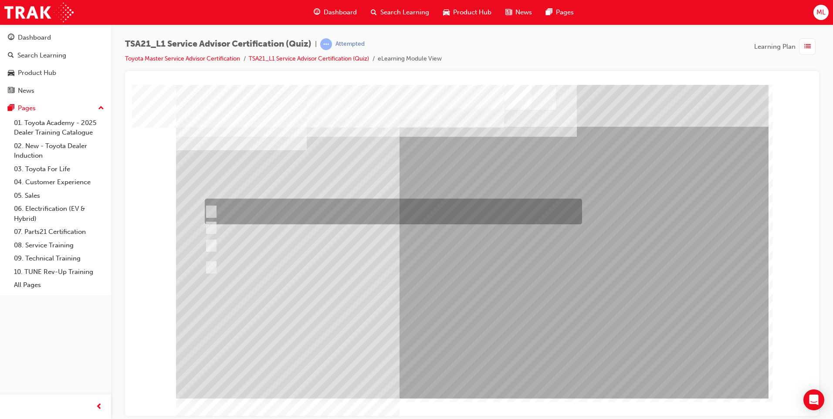
click at [564, 212] on div at bounding box center [391, 212] width 377 height 26
radio input "true"
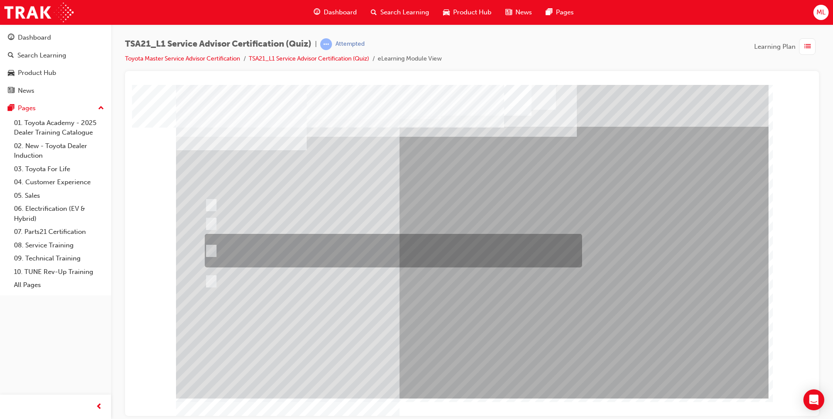
click at [311, 244] on div at bounding box center [391, 251] width 377 height 34
radio input "true"
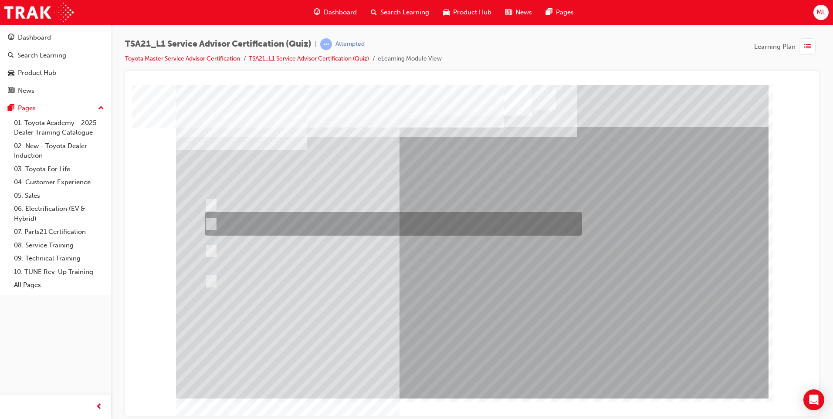
click at [544, 227] on div at bounding box center [391, 224] width 377 height 24
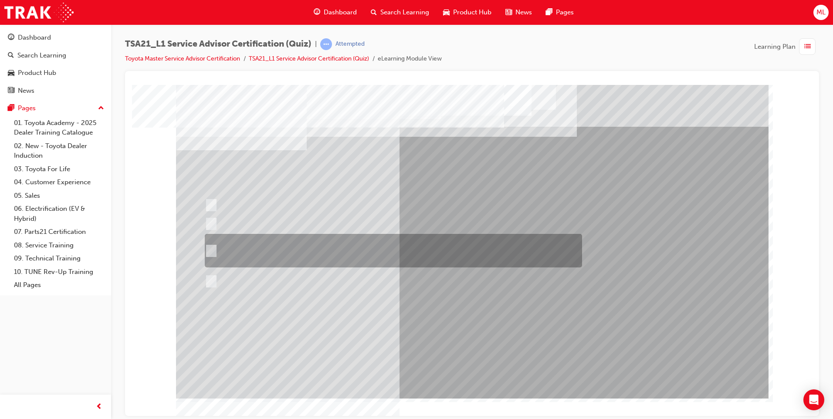
click at [444, 251] on div at bounding box center [391, 251] width 377 height 34
radio input "false"
radio input "true"
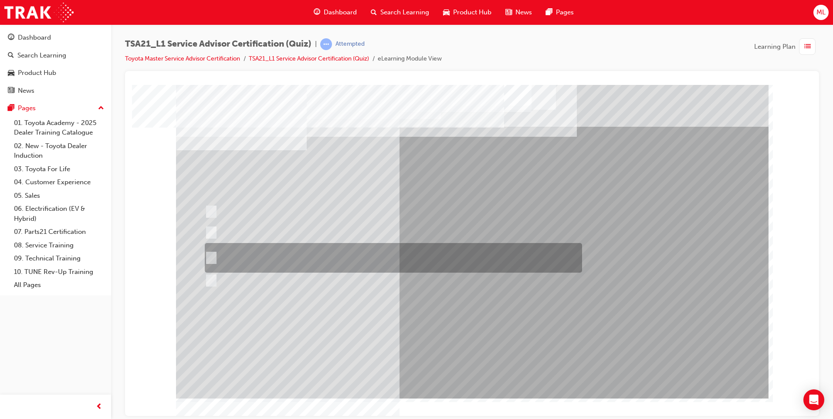
click at [489, 262] on div at bounding box center [391, 258] width 377 height 30
radio input "true"
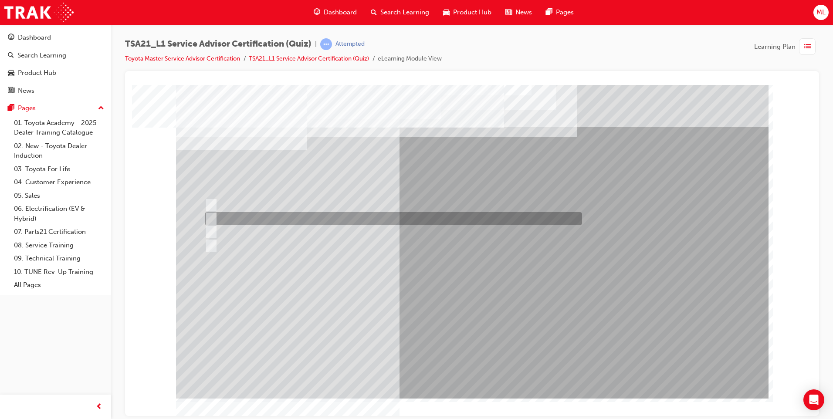
click at [328, 214] on div at bounding box center [391, 218] width 377 height 13
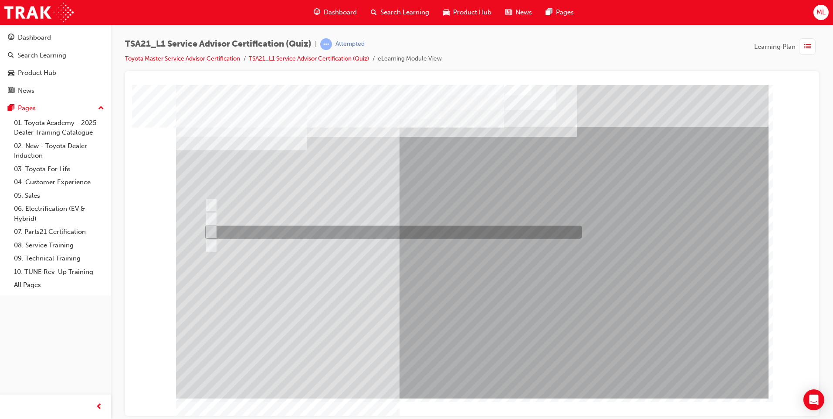
click at [387, 229] on div at bounding box center [391, 232] width 377 height 13
radio input "false"
radio input "true"
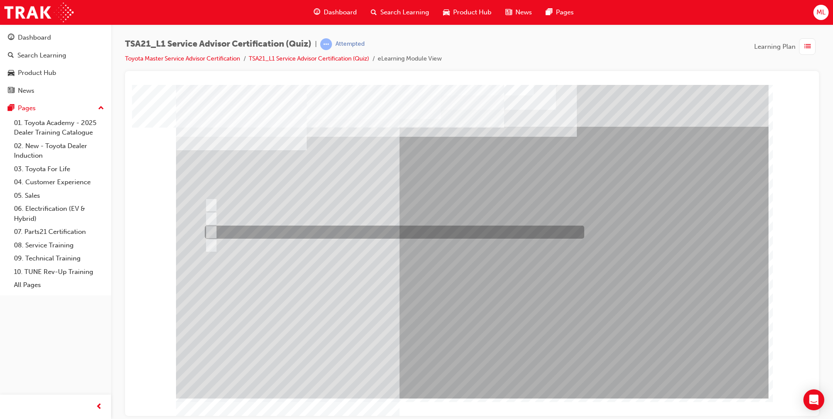
click at [430, 233] on div at bounding box center [393, 232] width 380 height 13
radio input "true"
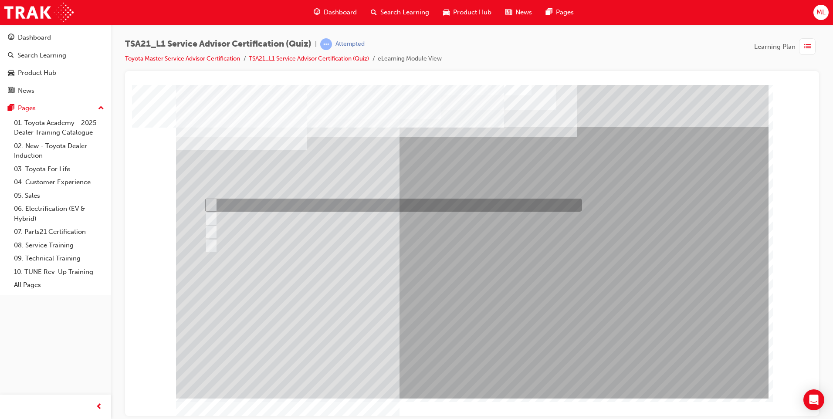
click at [254, 207] on div at bounding box center [391, 205] width 377 height 13
radio input "true"
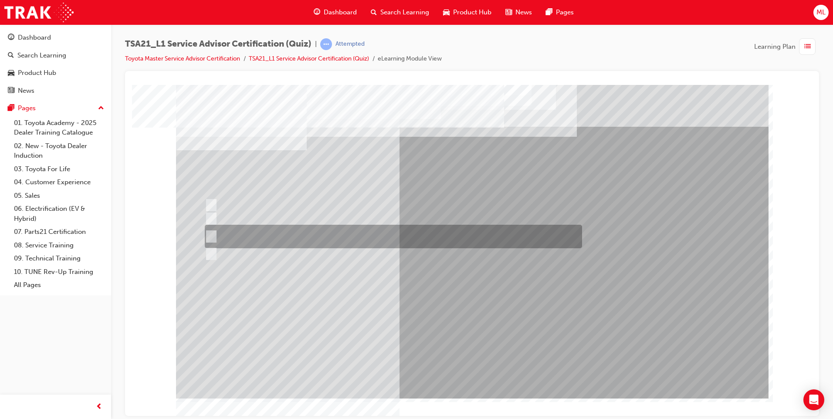
click at [225, 245] on div at bounding box center [391, 237] width 377 height 24
radio input "true"
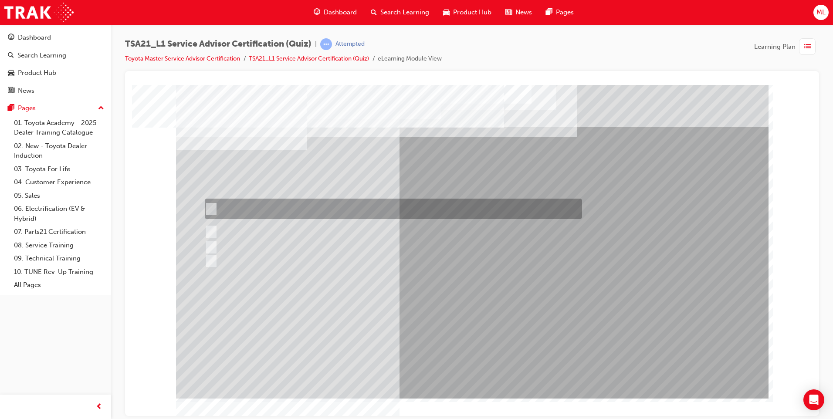
click at [247, 205] on div at bounding box center [391, 209] width 377 height 20
radio input "true"
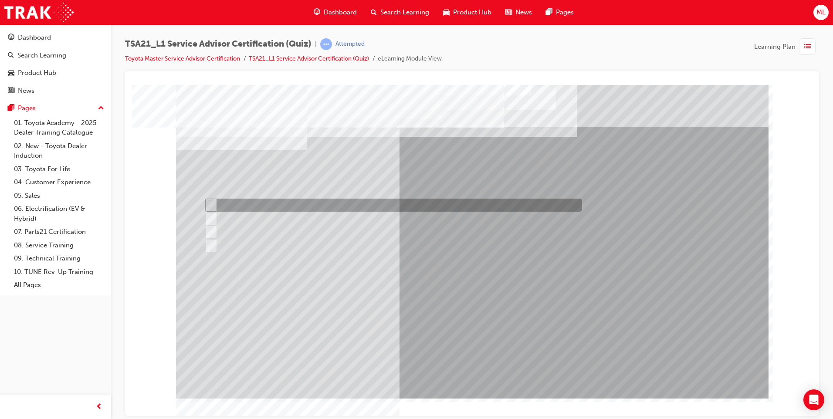
click at [512, 199] on div at bounding box center [391, 205] width 377 height 13
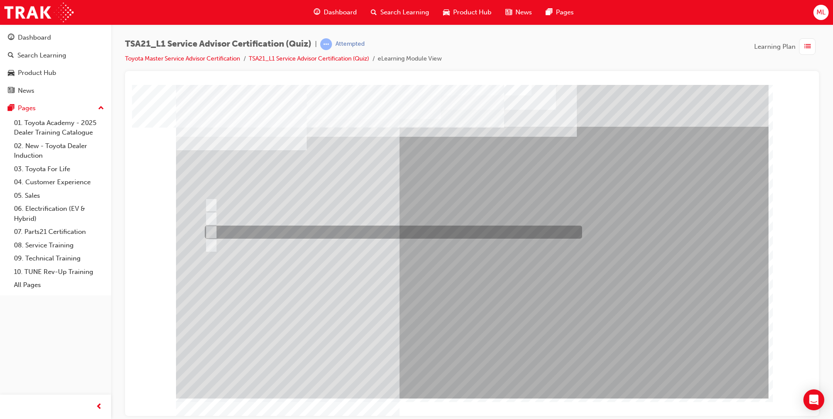
click at [394, 224] on div at bounding box center [391, 218] width 377 height 13
radio input "false"
radio input "true"
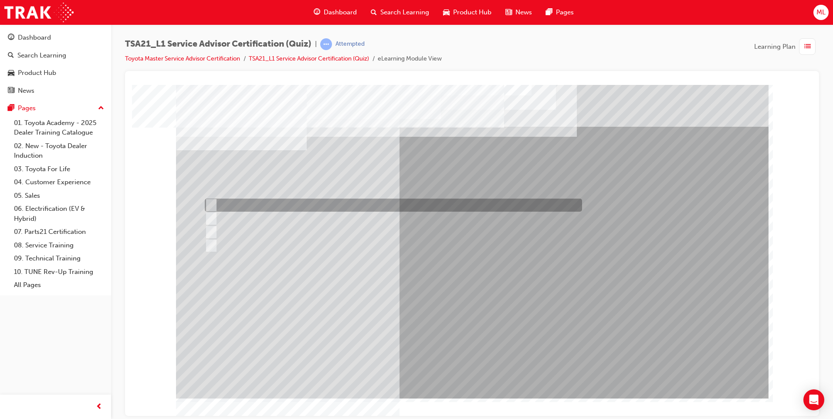
click at [400, 208] on div at bounding box center [391, 205] width 377 height 13
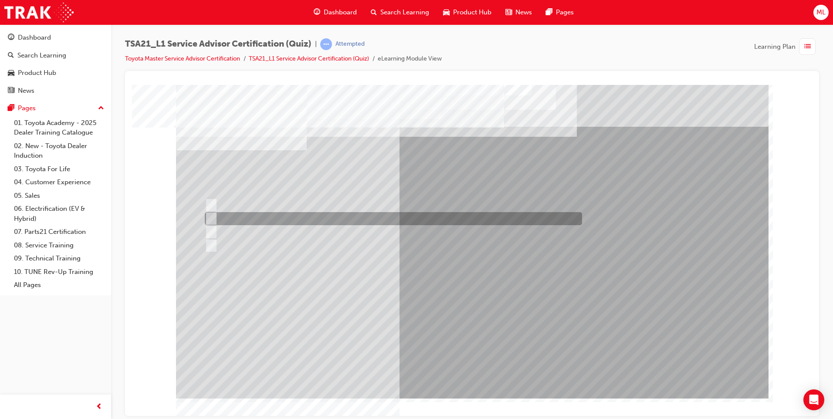
click at [393, 216] on div at bounding box center [391, 218] width 377 height 13
radio input "false"
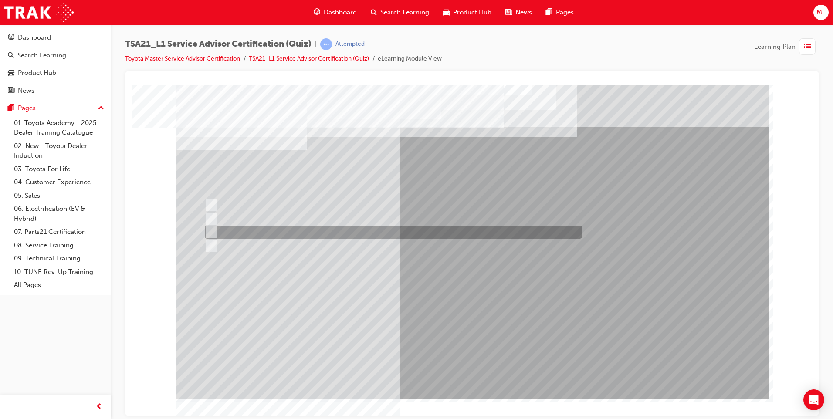
click at [318, 231] on div at bounding box center [391, 232] width 377 height 13
radio input "false"
radio input "true"
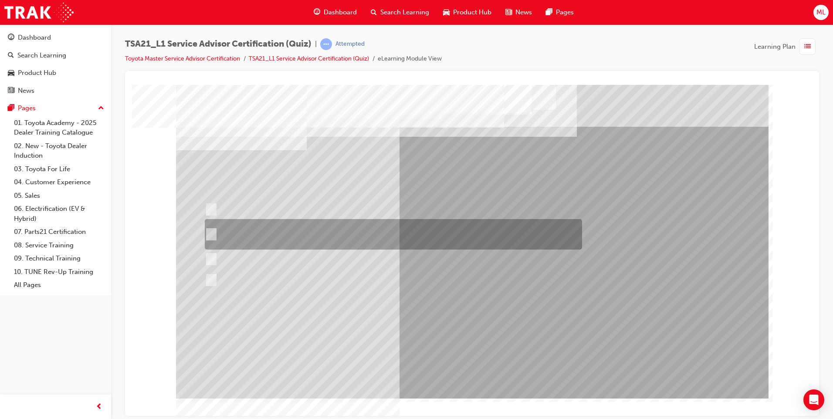
click at [360, 229] on div at bounding box center [391, 234] width 377 height 31
radio input "true"
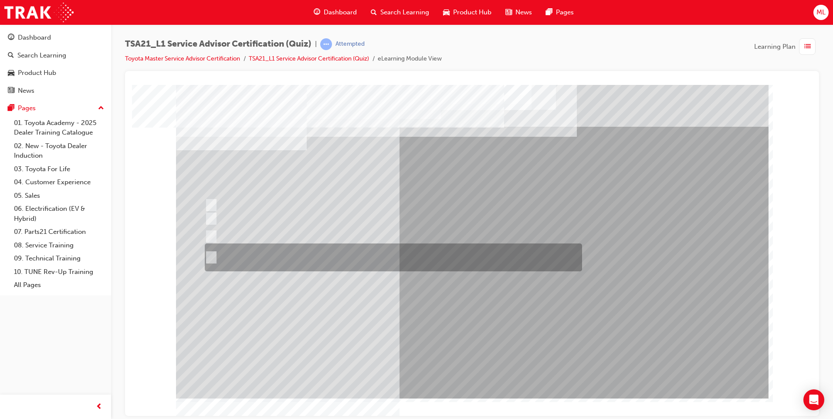
click at [355, 261] on div at bounding box center [391, 258] width 377 height 28
radio input "true"
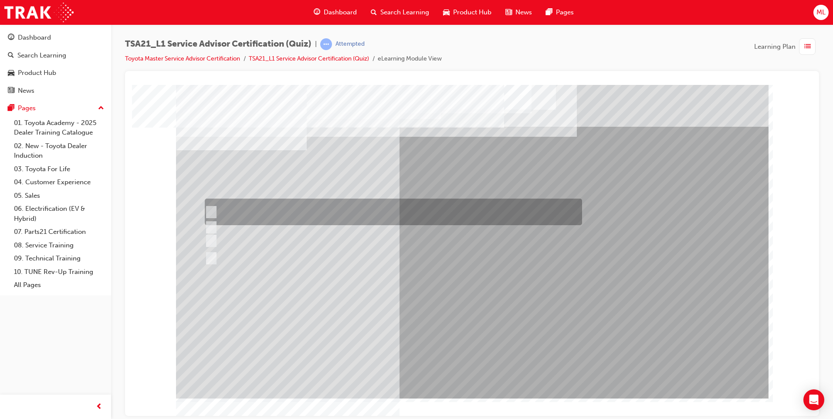
click at [475, 204] on div at bounding box center [391, 212] width 377 height 27
radio input "true"
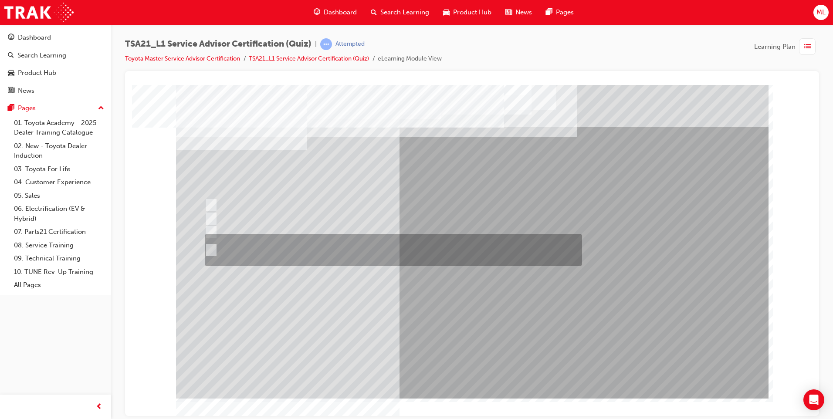
click at [293, 250] on div at bounding box center [391, 250] width 377 height 32
radio input "true"
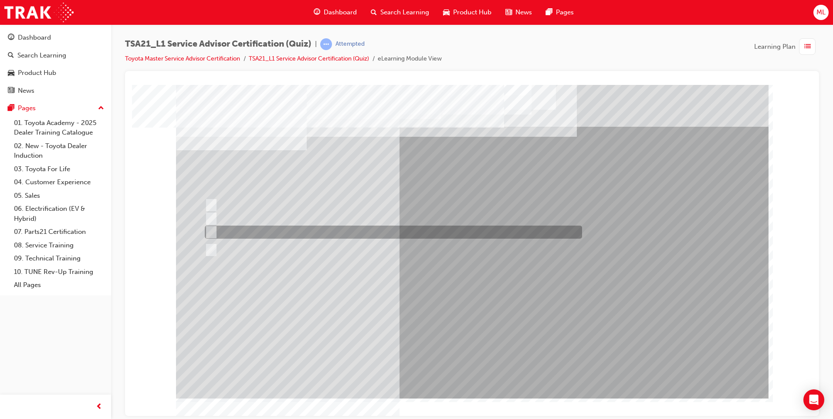
click at [318, 232] on div at bounding box center [391, 232] width 377 height 13
radio input "true"
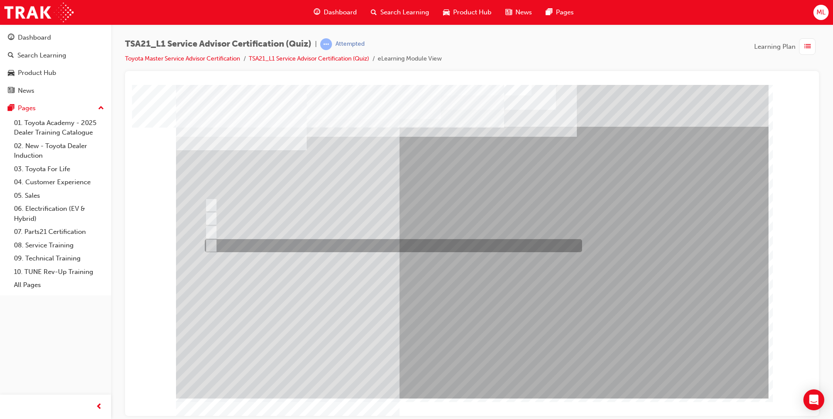
click at [331, 248] on div at bounding box center [391, 245] width 377 height 13
radio input "true"
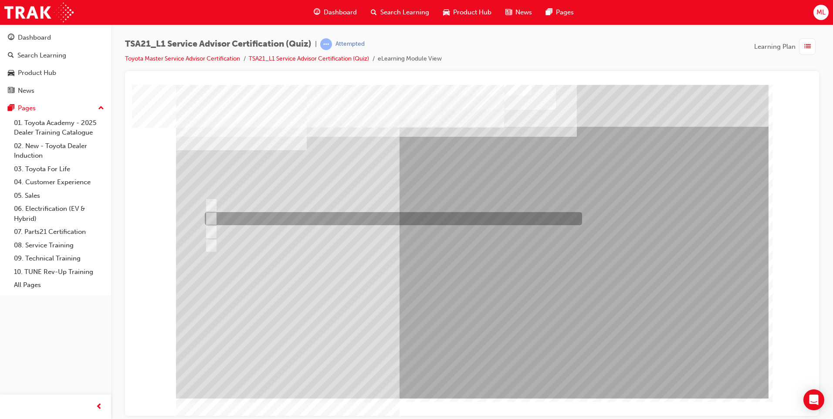
click at [552, 220] on div at bounding box center [391, 218] width 377 height 13
radio input "true"
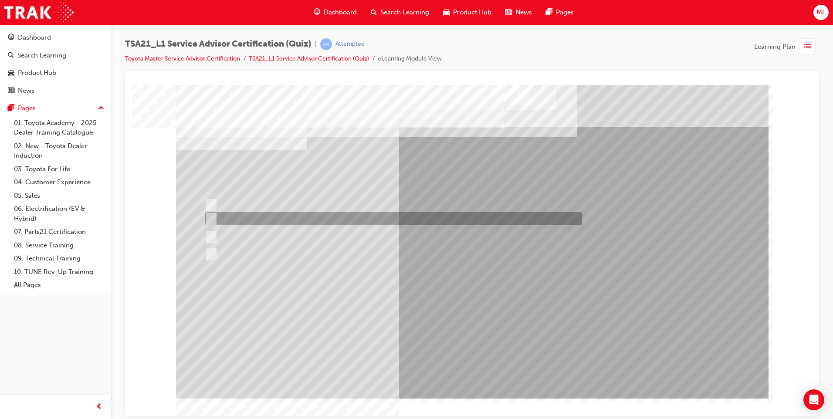
click at [418, 220] on div at bounding box center [391, 218] width 377 height 13
radio input "true"
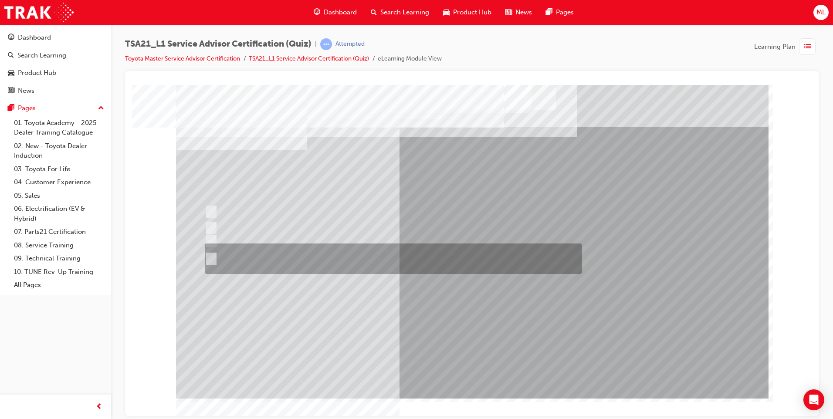
drag, startPoint x: 337, startPoint y: 257, endPoint x: 343, endPoint y: 257, distance: 5.2
click at [339, 257] on div at bounding box center [391, 259] width 377 height 31
radio input "true"
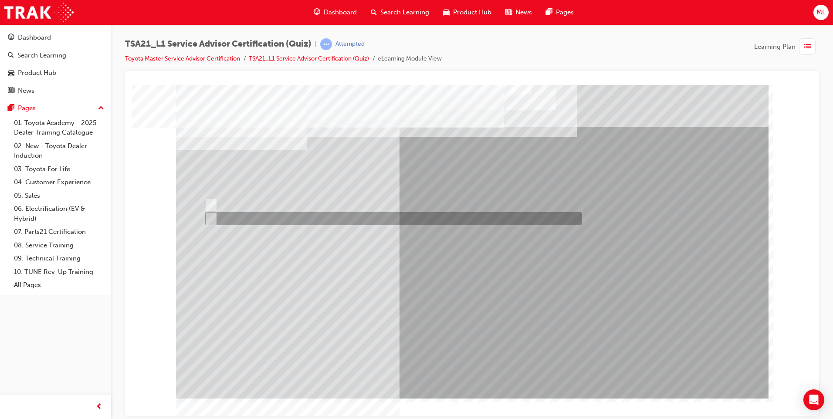
click at [211, 223] on input "True" at bounding box center [210, 219] width 10 height 10
radio input "true"
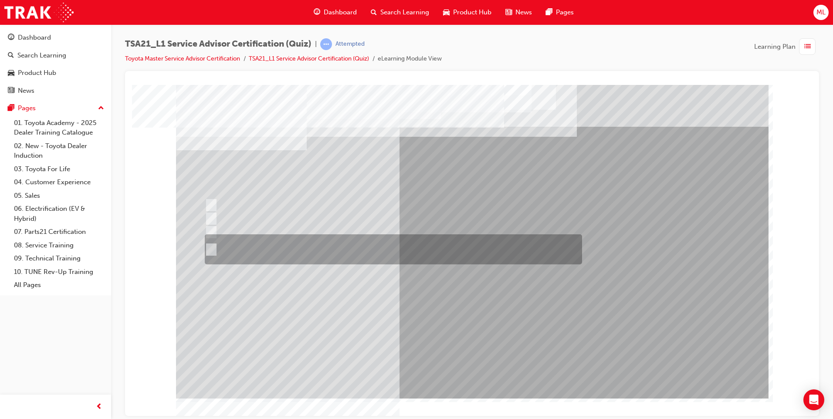
click at [234, 244] on div at bounding box center [391, 249] width 377 height 30
radio input "true"
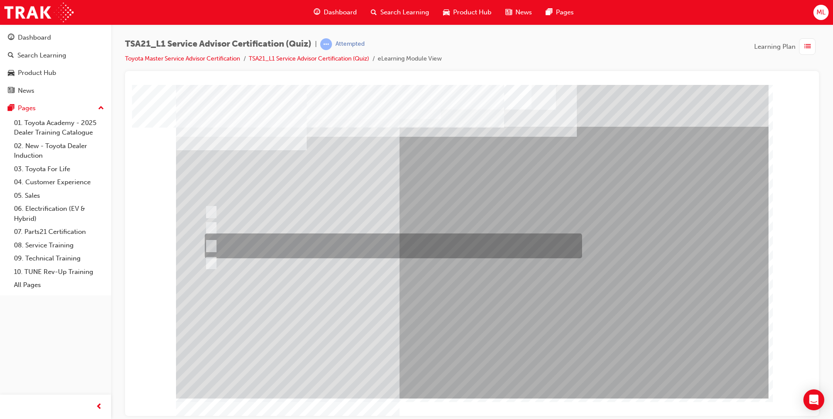
click at [525, 250] on div at bounding box center [391, 246] width 377 height 25
radio input "true"
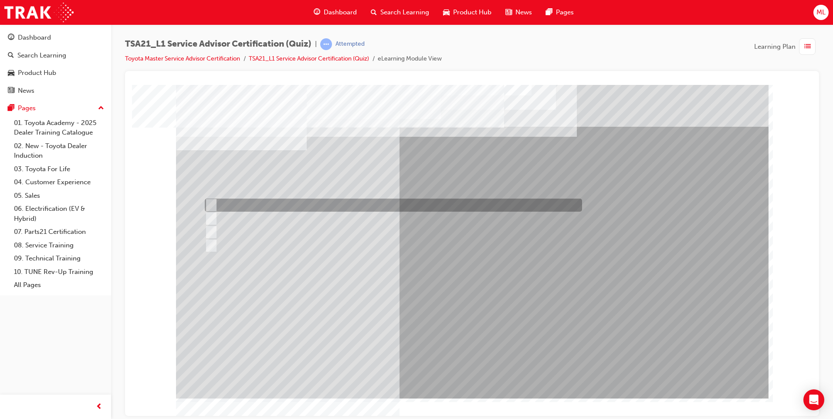
click at [431, 210] on div at bounding box center [391, 205] width 377 height 13
radio input "true"
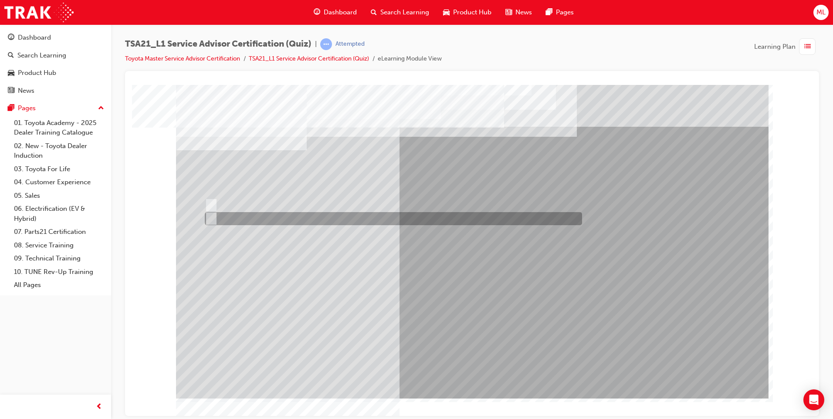
click at [238, 222] on div at bounding box center [391, 218] width 377 height 13
radio input "true"
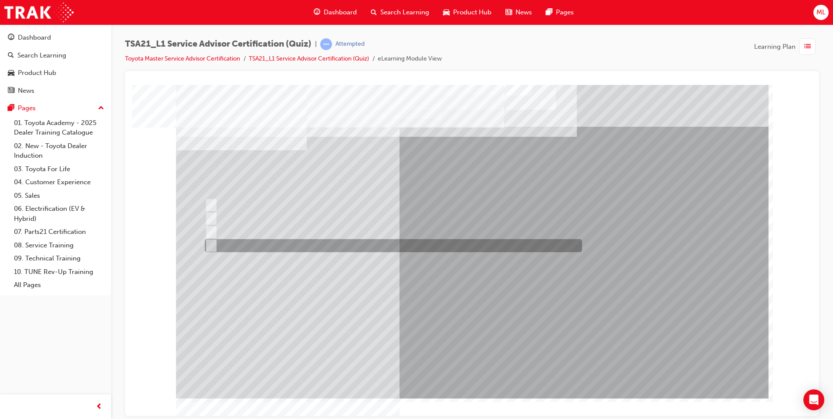
click at [215, 244] on div at bounding box center [391, 245] width 377 height 13
radio input "true"
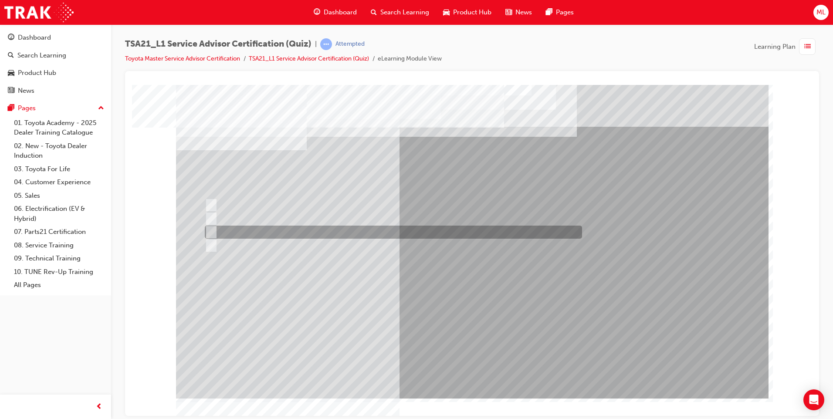
click at [220, 227] on div at bounding box center [391, 232] width 377 height 13
radio input "true"
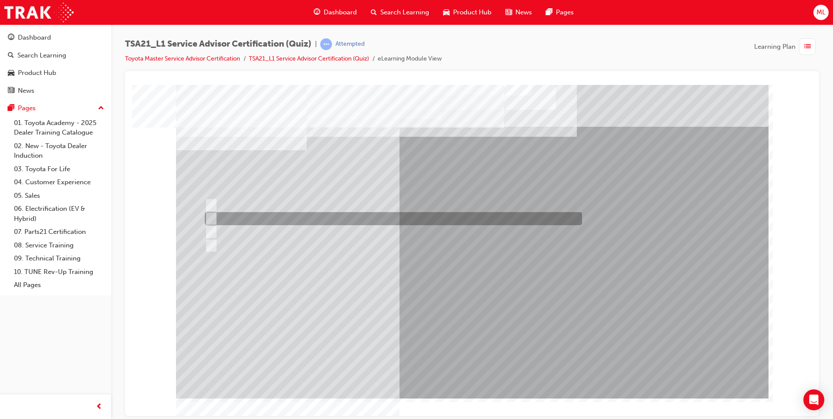
click at [226, 218] on div at bounding box center [391, 218] width 377 height 13
radio input "true"
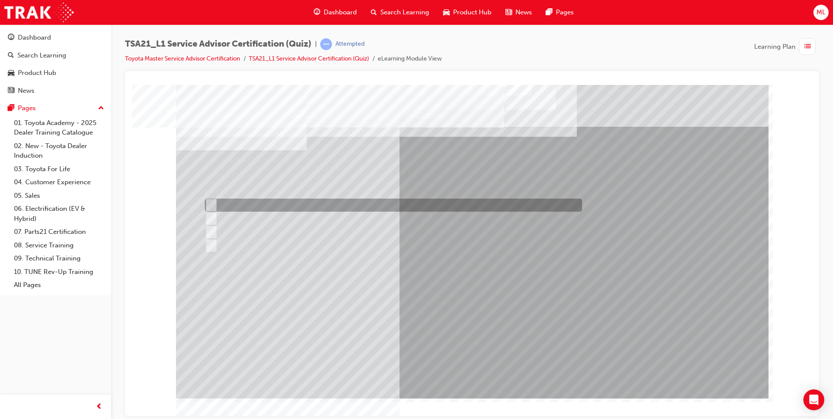
click at [242, 200] on div at bounding box center [391, 205] width 377 height 13
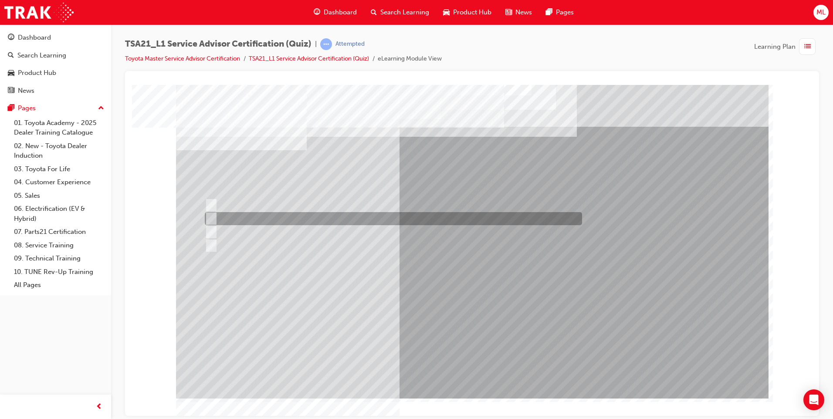
click at [233, 215] on div at bounding box center [391, 218] width 377 height 13
radio input "false"
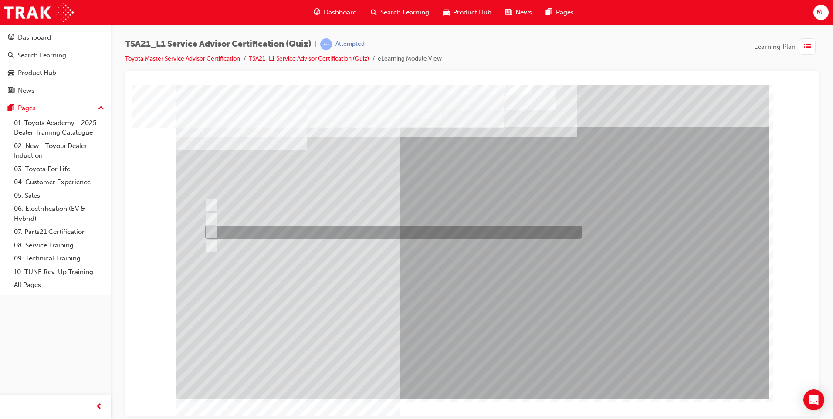
click at [231, 236] on div at bounding box center [391, 232] width 377 height 13
radio input "false"
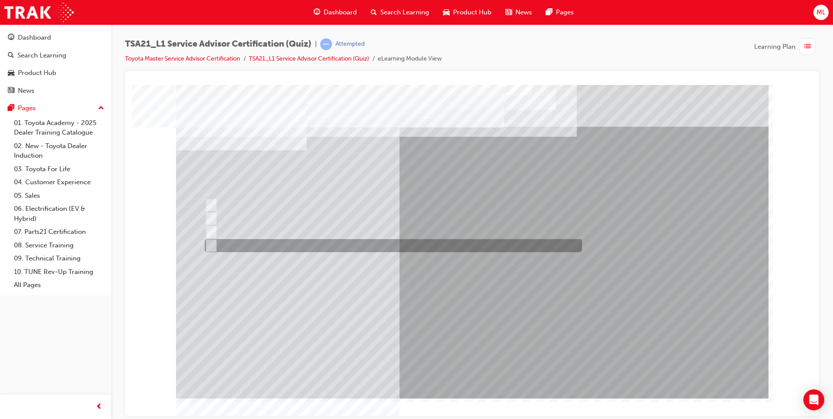
click at [230, 244] on div at bounding box center [391, 245] width 377 height 13
radio input "false"
radio input "true"
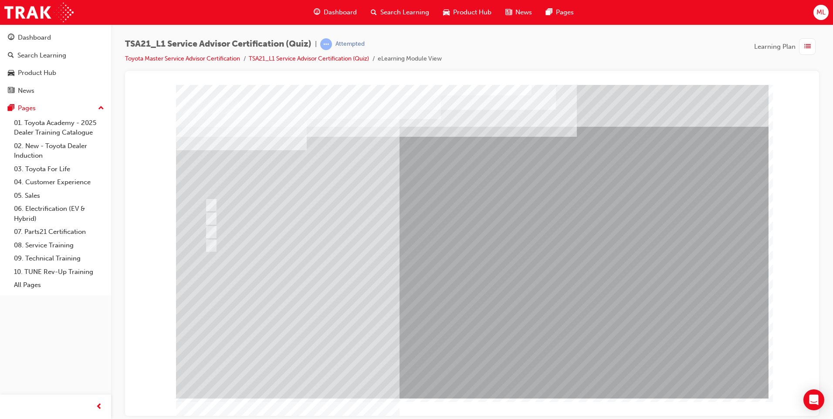
click at [306, 209] on div at bounding box center [391, 205] width 377 height 13
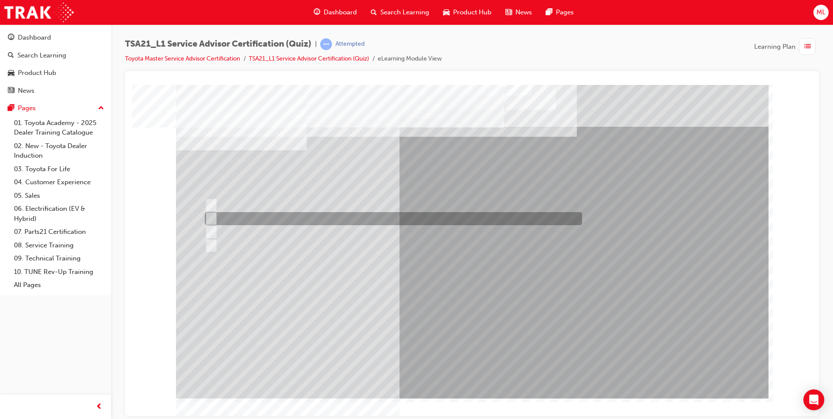
click at [386, 226] on div at bounding box center [472, 242] width 593 height 314
click at [344, 214] on div at bounding box center [391, 218] width 377 height 13
radio input "true"
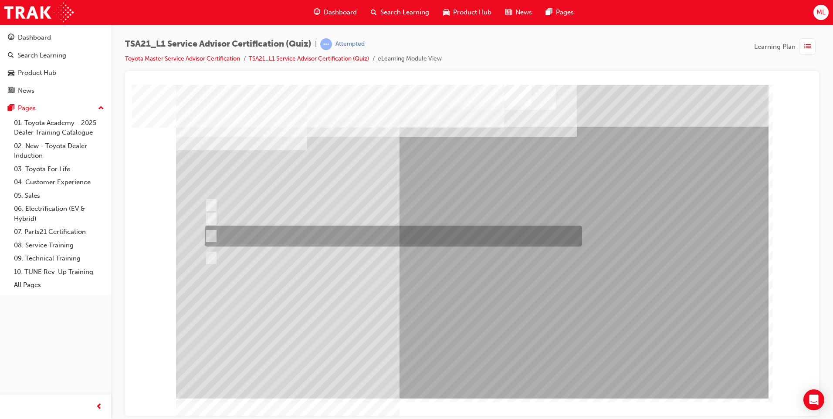
click at [573, 239] on div at bounding box center [391, 236] width 377 height 21
radio input "true"
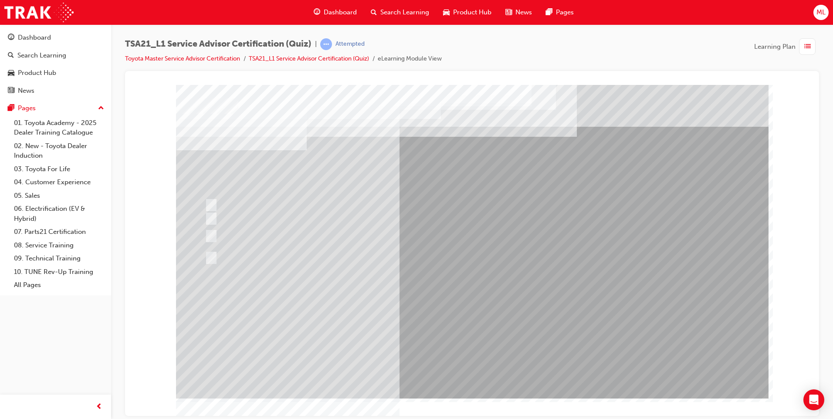
click at [322, 248] on div at bounding box center [391, 258] width 377 height 24
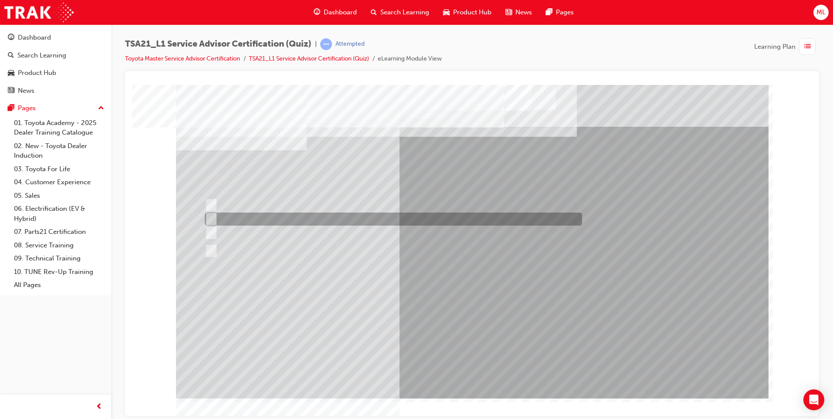
click at [386, 213] on div at bounding box center [391, 219] width 377 height 13
radio input "true"
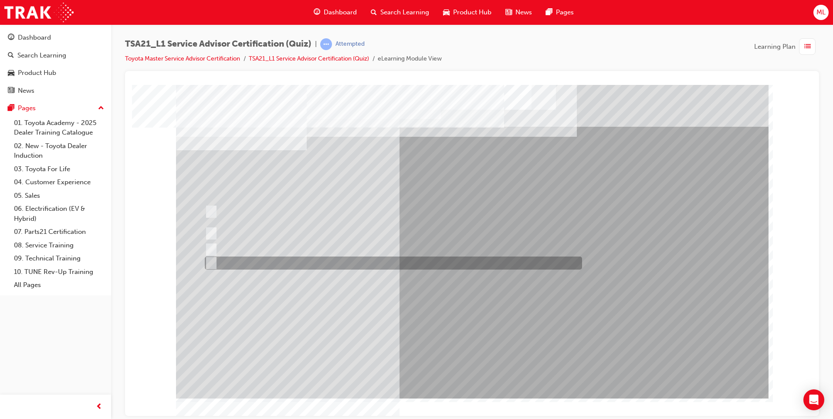
click at [422, 264] on div at bounding box center [391, 263] width 377 height 13
radio input "true"
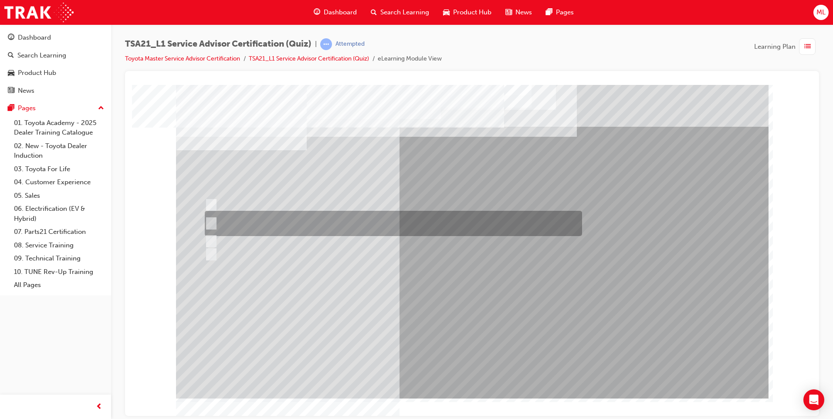
click at [452, 221] on div at bounding box center [391, 223] width 377 height 25
radio input "true"
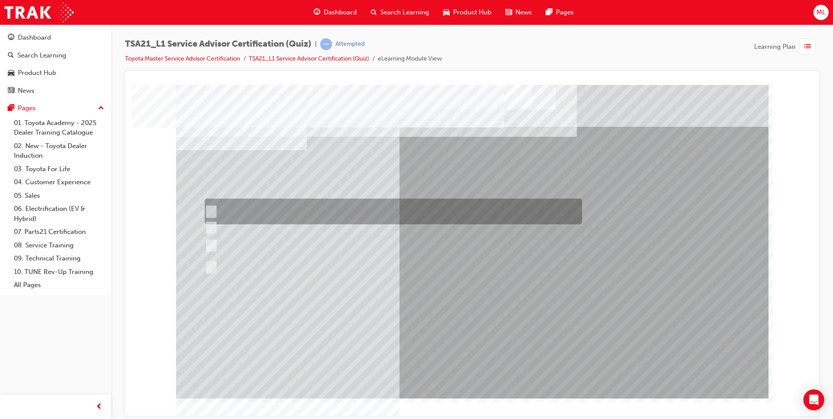
click at [398, 200] on div at bounding box center [391, 212] width 377 height 26
radio input "true"
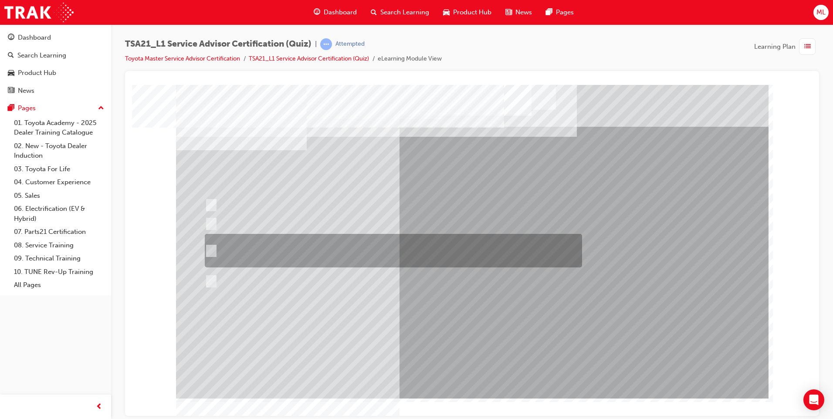
click at [450, 250] on div at bounding box center [391, 251] width 377 height 34
radio input "true"
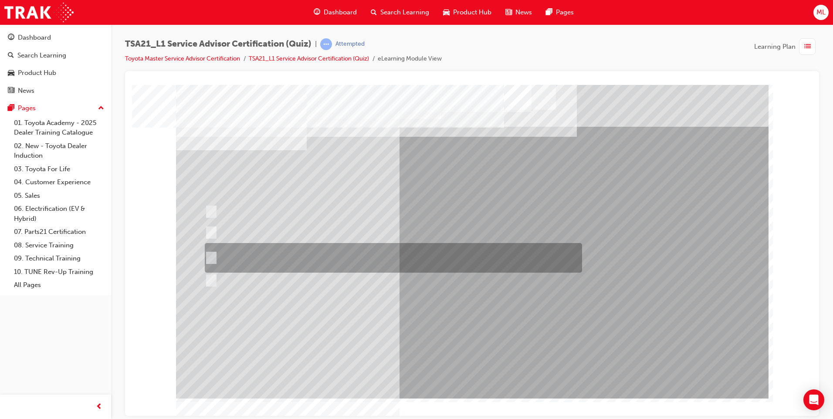
click at [492, 262] on div at bounding box center [391, 258] width 377 height 30
radio input "true"
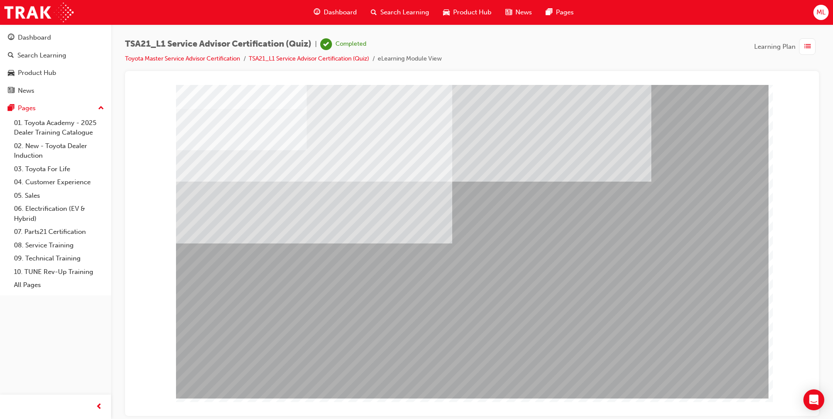
click at [343, 52] on div "TSA21_L1 Service Advisor Certification (Quiz) | Completed Toyota Master Service…" at bounding box center [283, 51] width 317 height 26
click at [272, 58] on link "TSA21_L1 Service Advisor Certification (Quiz)" at bounding box center [309, 58] width 120 height 7
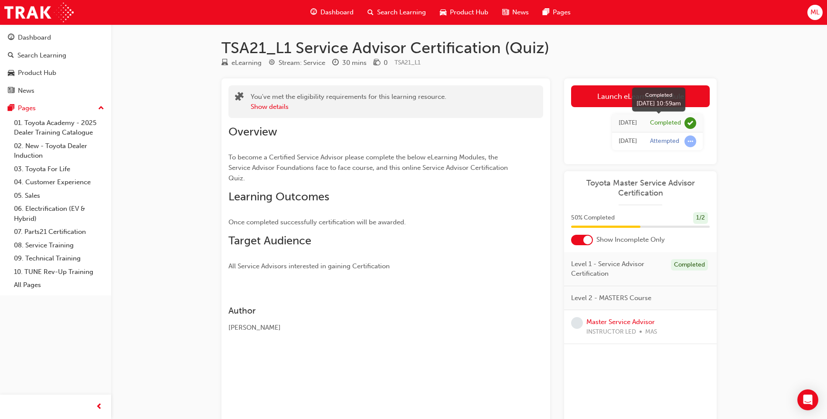
click at [672, 123] on div "Completed" at bounding box center [665, 123] width 31 height 8
click at [620, 274] on span "Level 1 - Service Advisor Certification" at bounding box center [617, 269] width 93 height 20
